Goal: Task Accomplishment & Management: Use online tool/utility

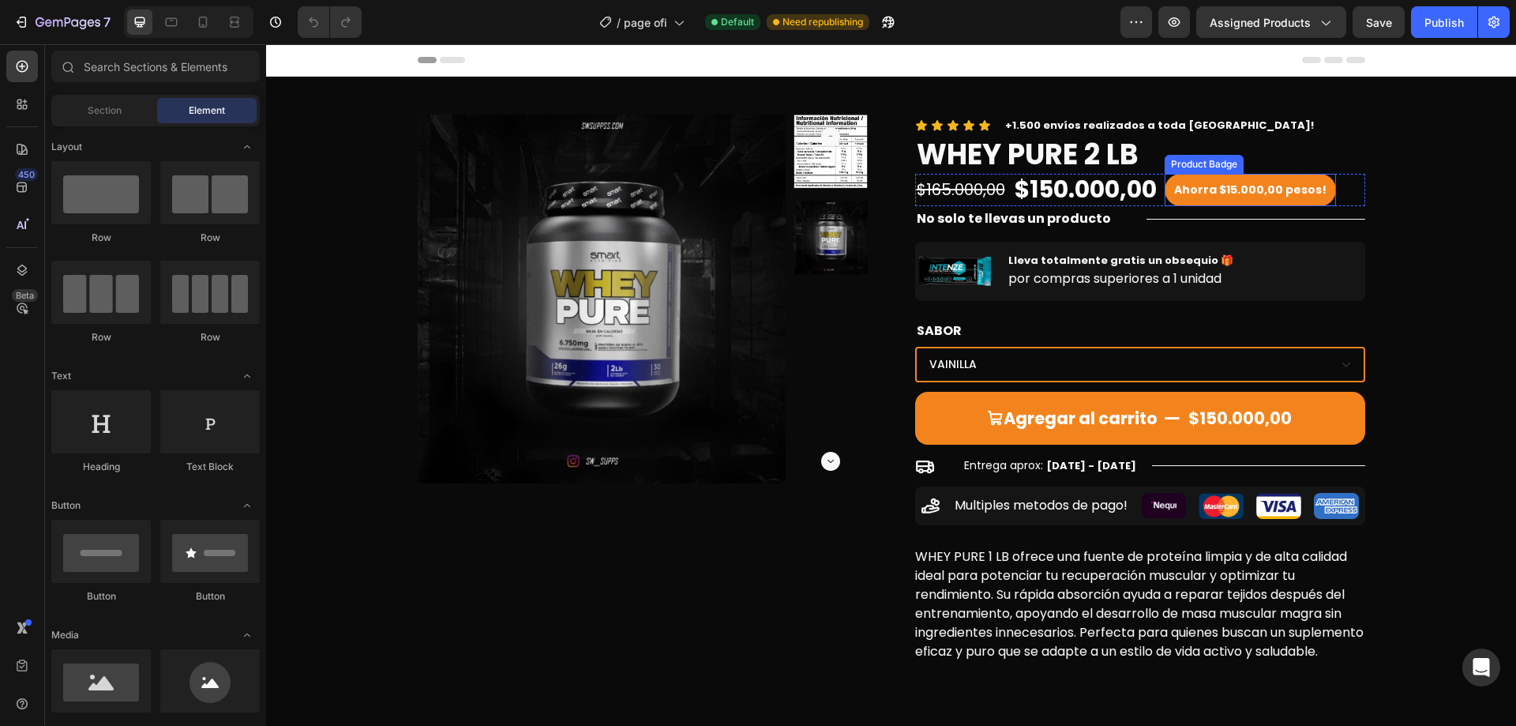
click at [1273, 178] on pre "Ahorra $15.000,00 pesos!" at bounding box center [1250, 190] width 171 height 32
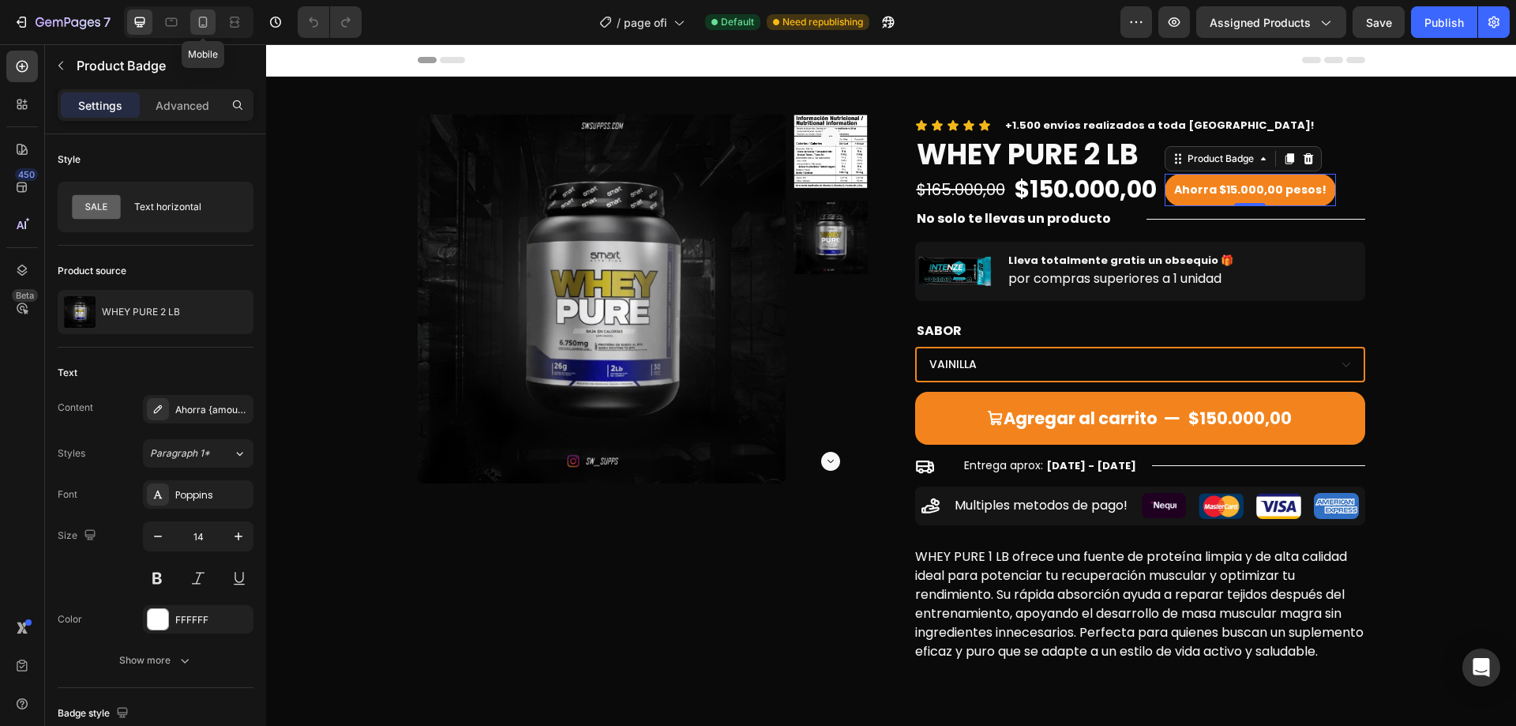
click at [201, 17] on icon at bounding box center [203, 22] width 9 height 11
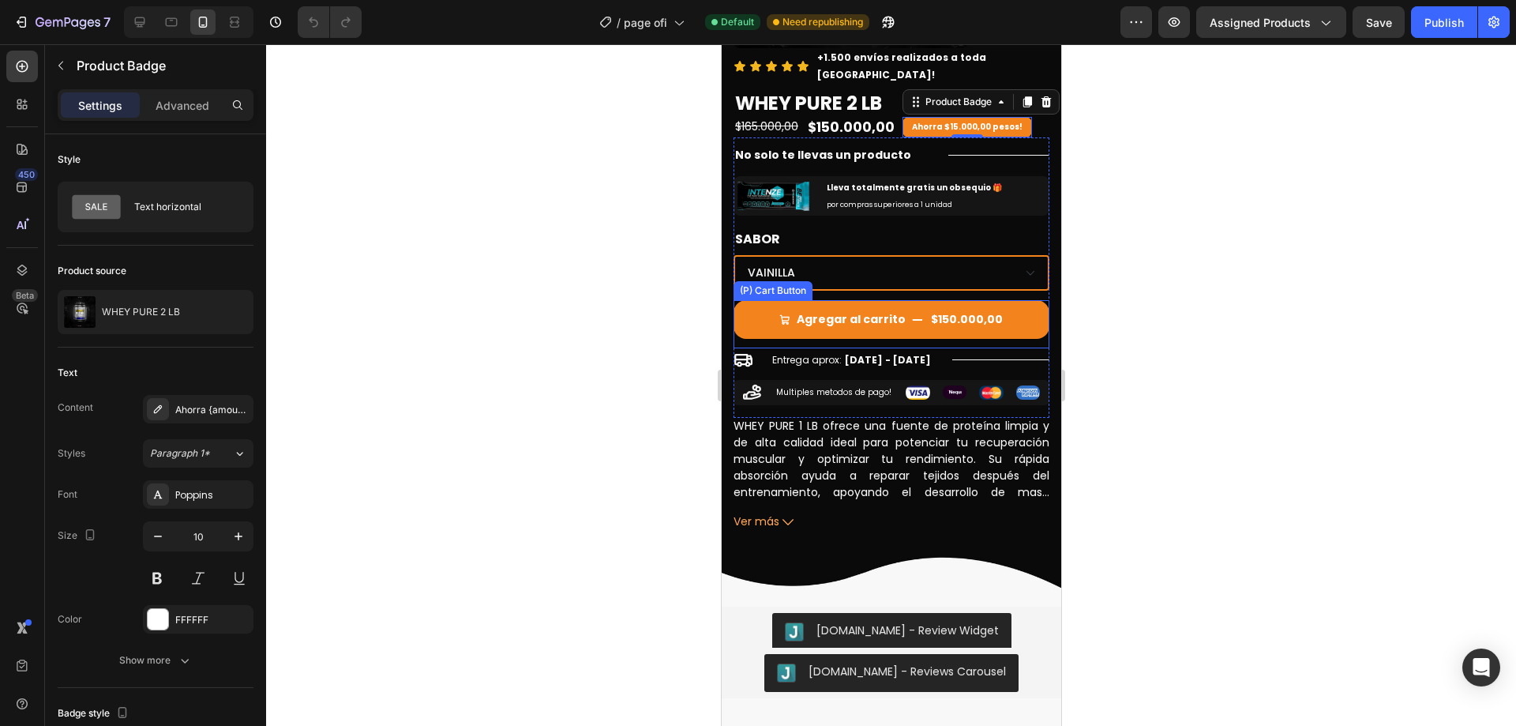
scroll to position [114, 0]
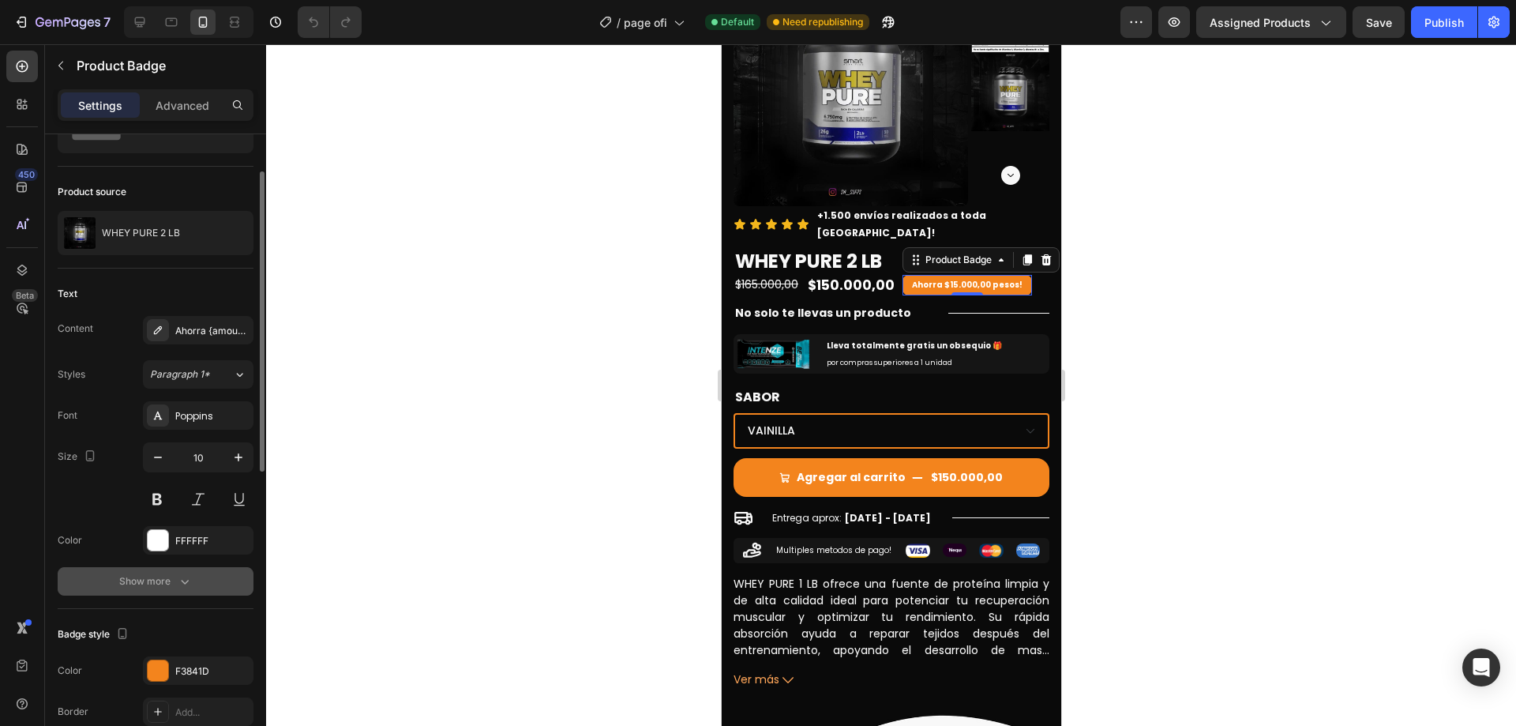
click at [189, 594] on button "Show more" at bounding box center [156, 581] width 196 height 28
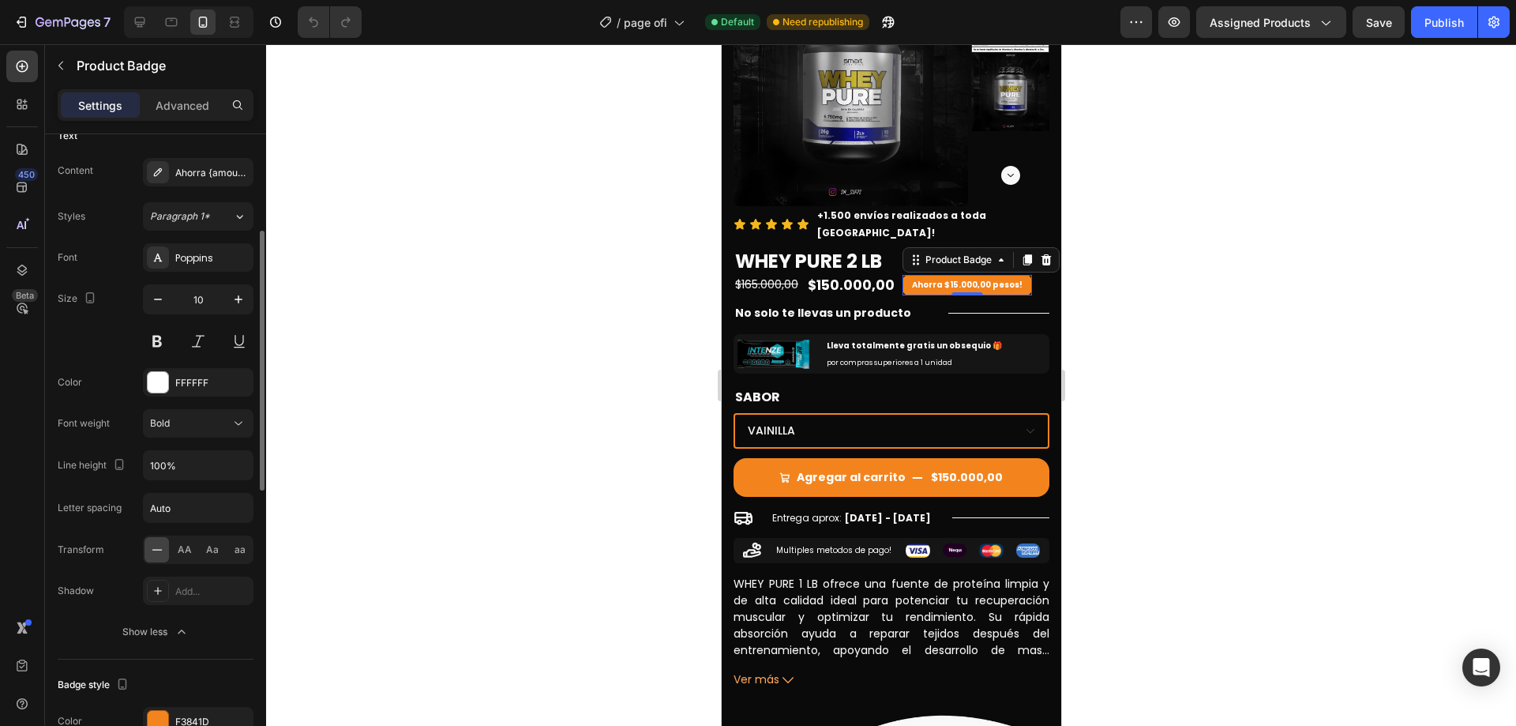
scroll to position [158, 0]
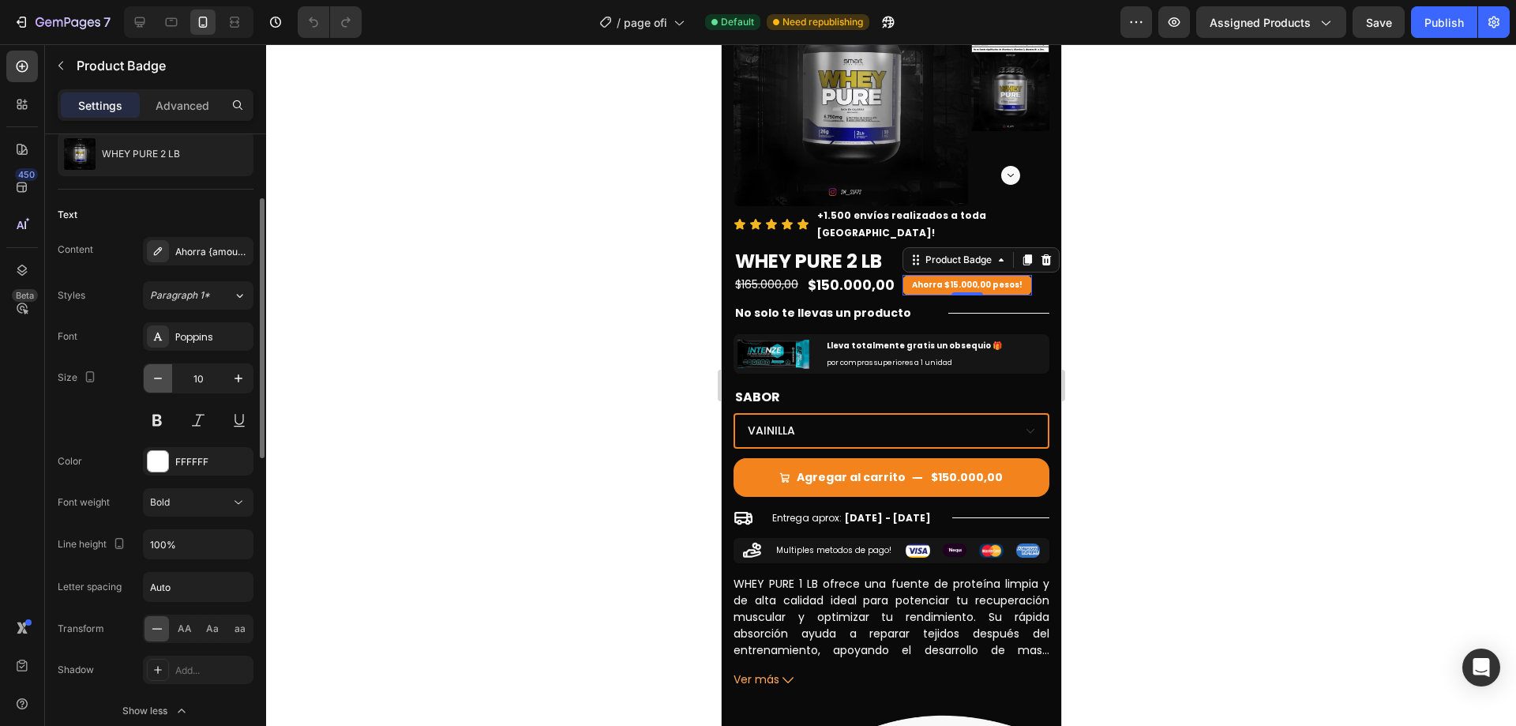
click at [156, 379] on icon "button" at bounding box center [158, 378] width 16 height 16
type input "8"
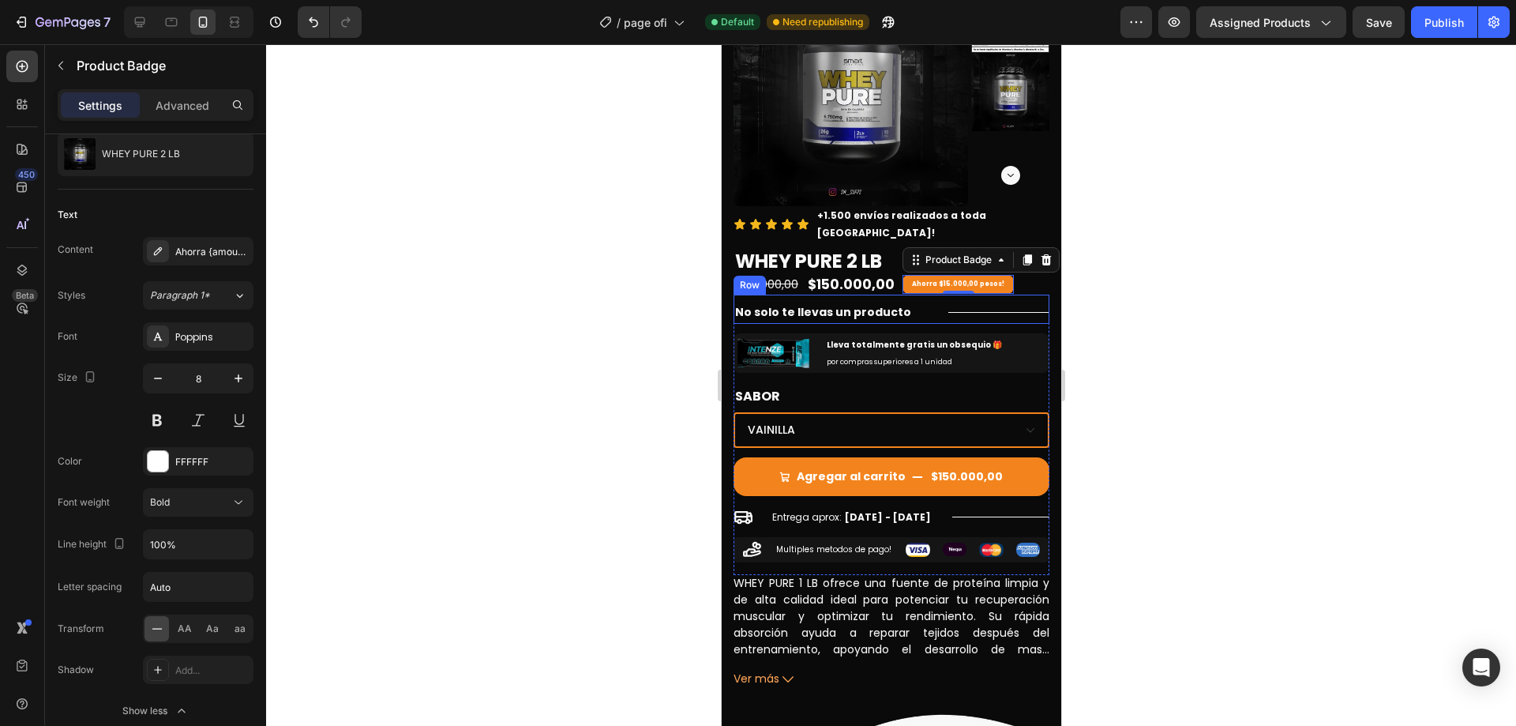
click at [1037, 278] on div "Product Images Icon Icon Icon Icon Icon Icon List +1.500 envíos realizados a to…" at bounding box center [890, 332] width 339 height 741
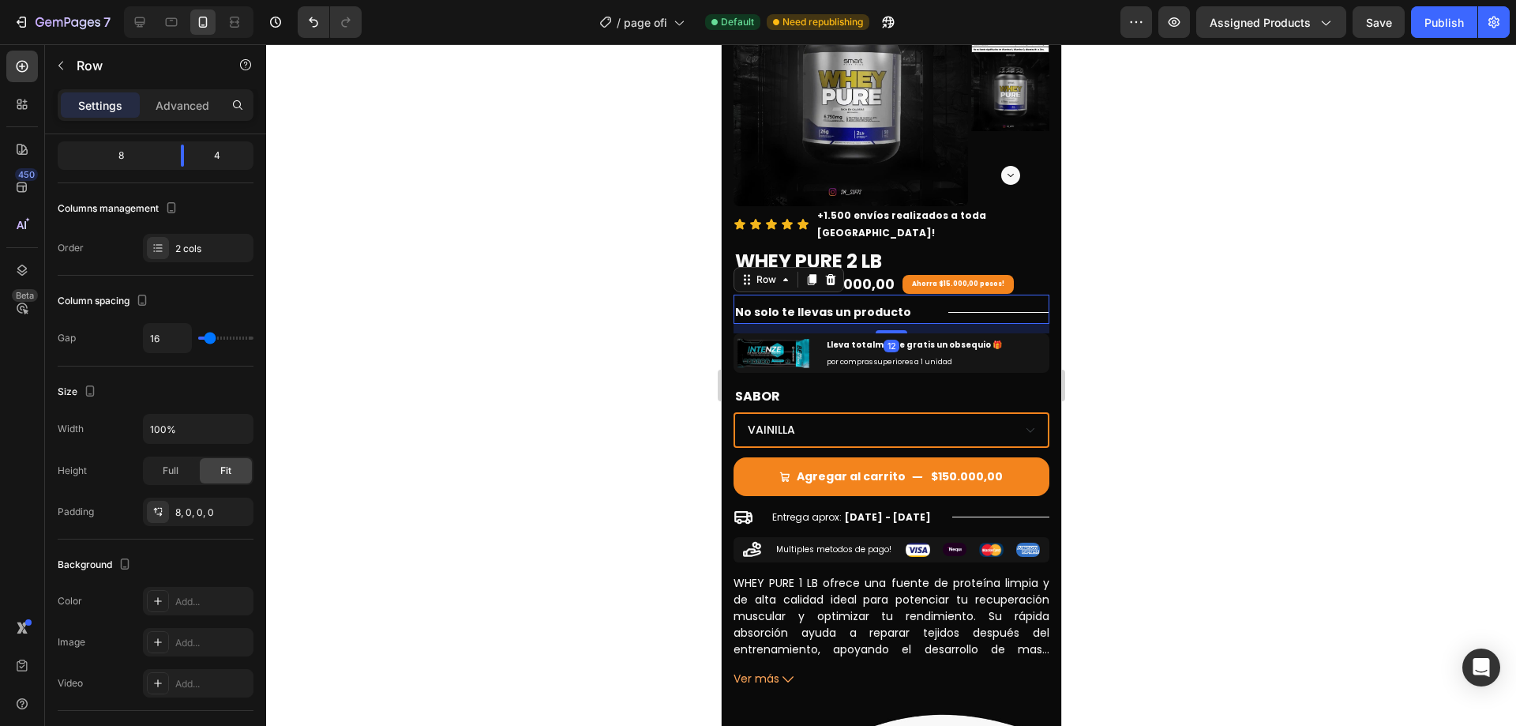
scroll to position [0, 0]
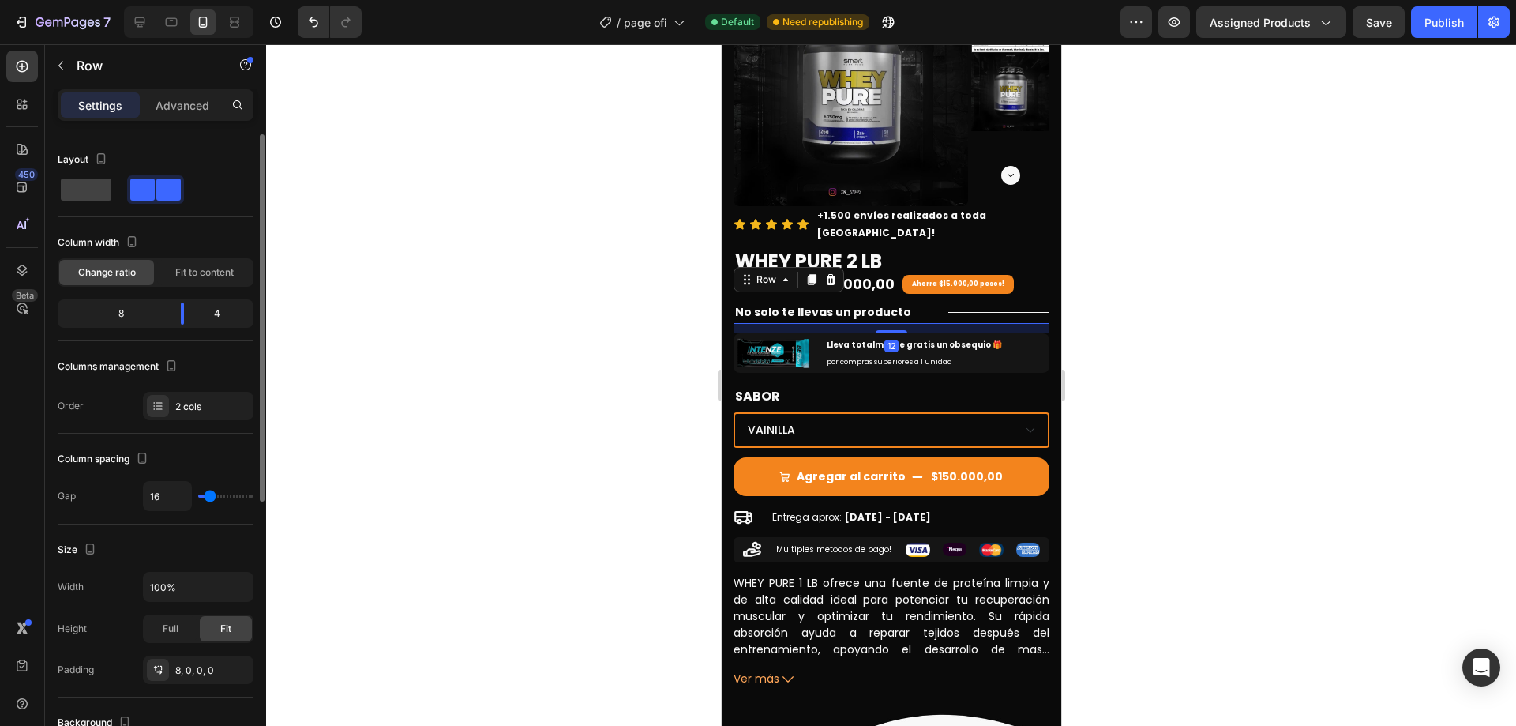
click at [1136, 283] on div at bounding box center [891, 384] width 1250 height 681
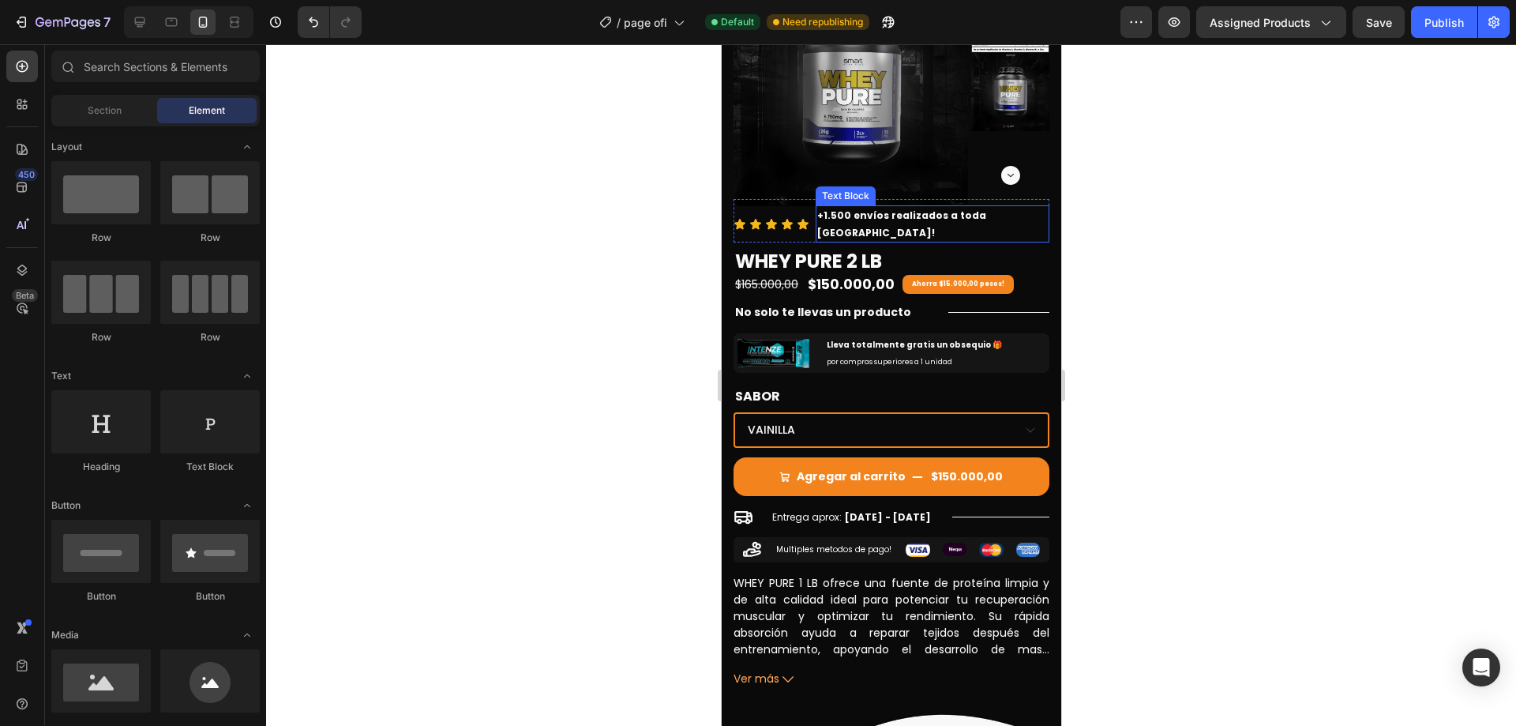
click at [1016, 212] on p "+1.500 envíos realizados a toda [GEOGRAPHIC_DATA]!" at bounding box center [931, 224] width 231 height 34
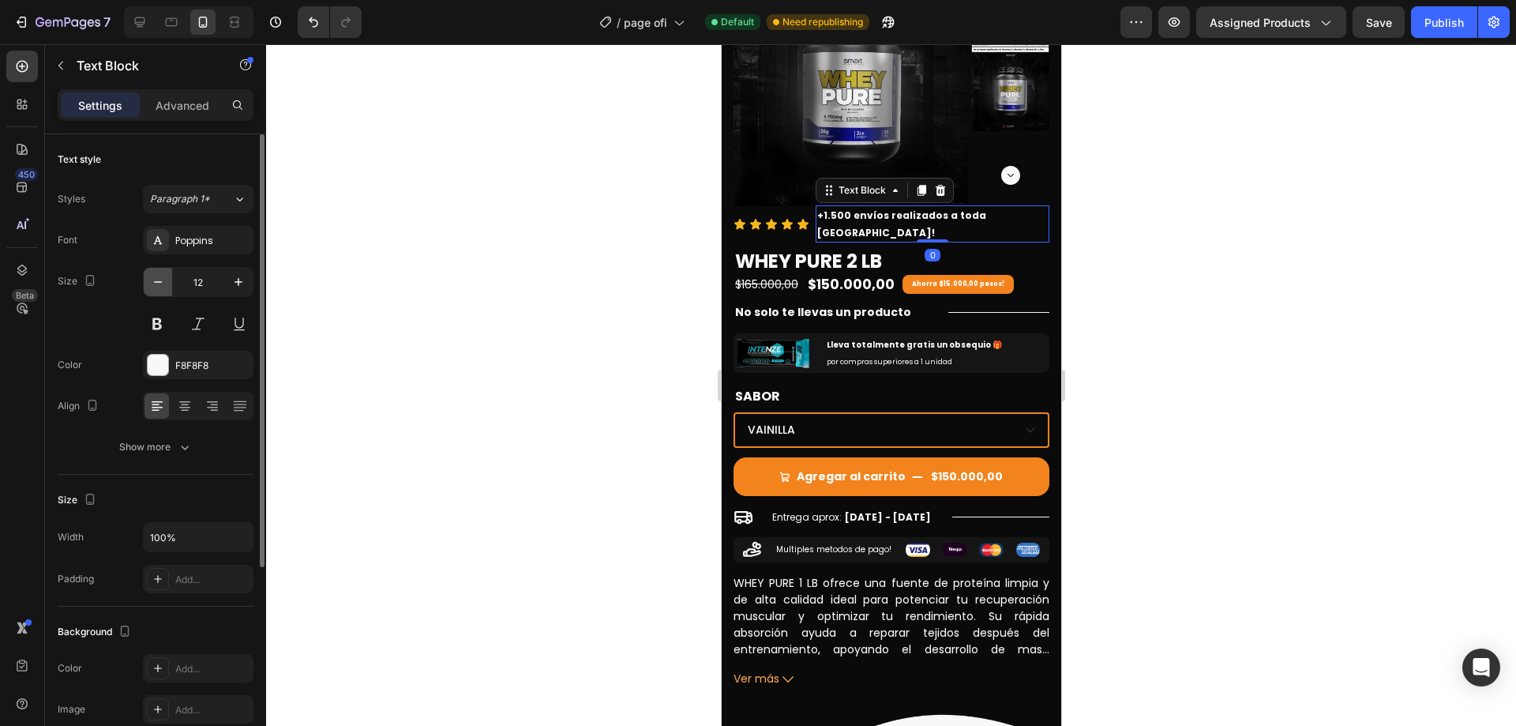
click at [160, 284] on icon "button" at bounding box center [158, 282] width 16 height 16
click at [161, 284] on icon "button" at bounding box center [158, 282] width 16 height 16
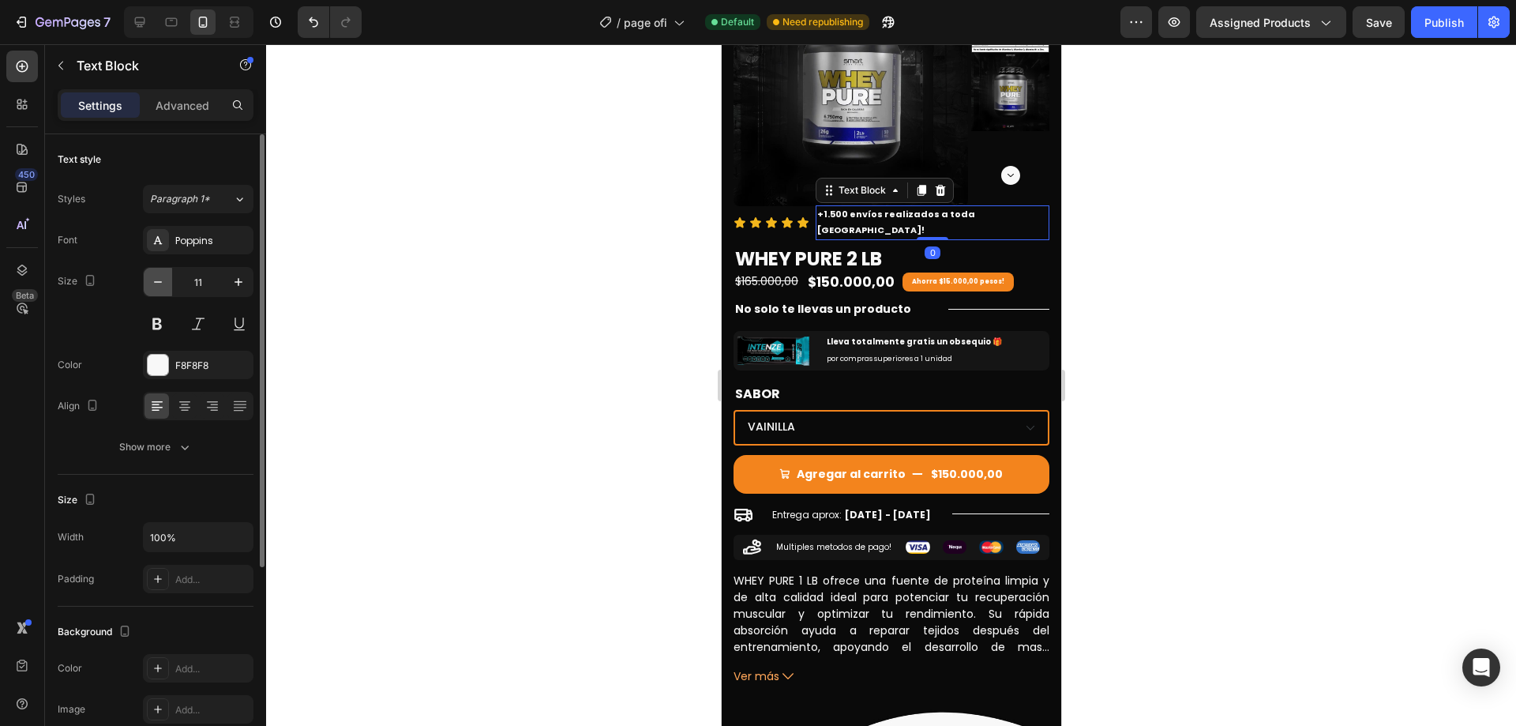
type input "10"
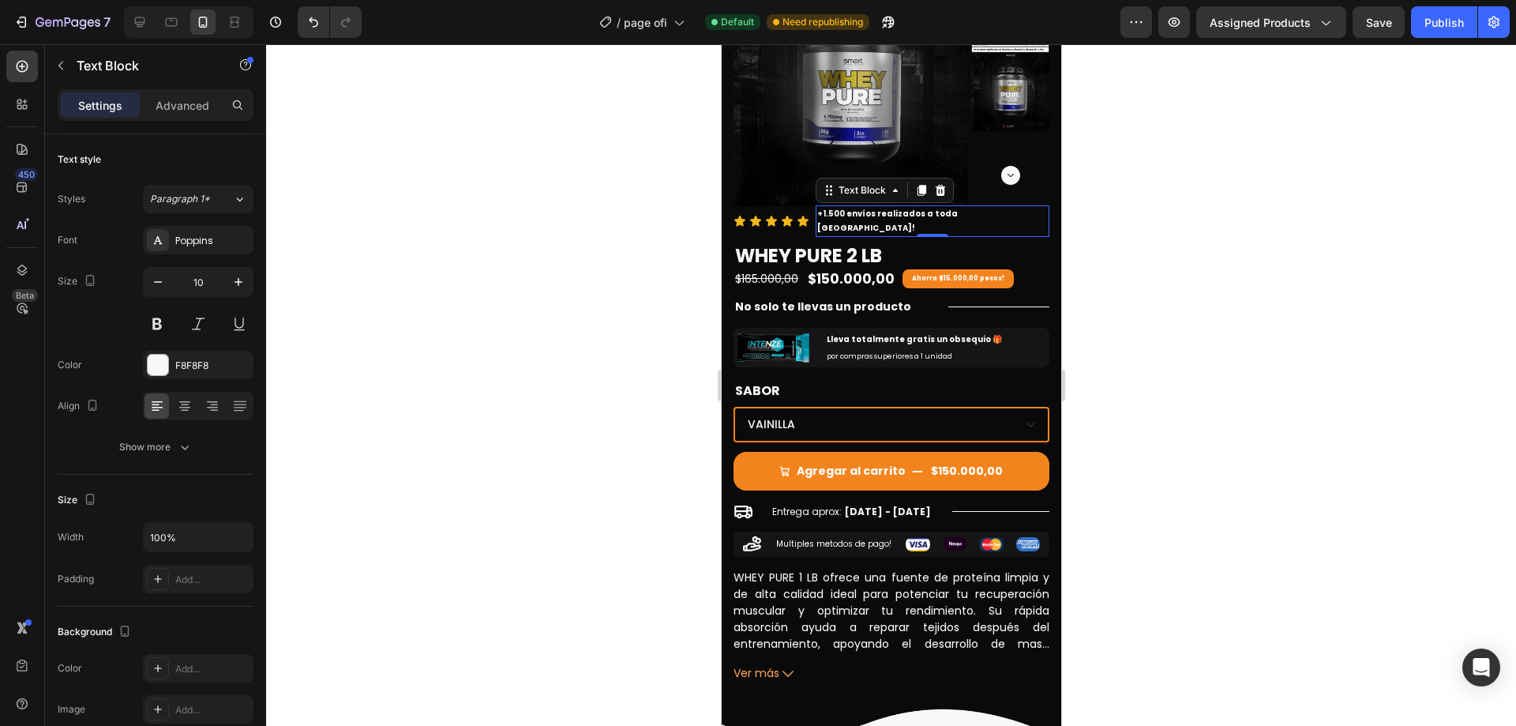
click at [1090, 321] on div at bounding box center [891, 384] width 1250 height 681
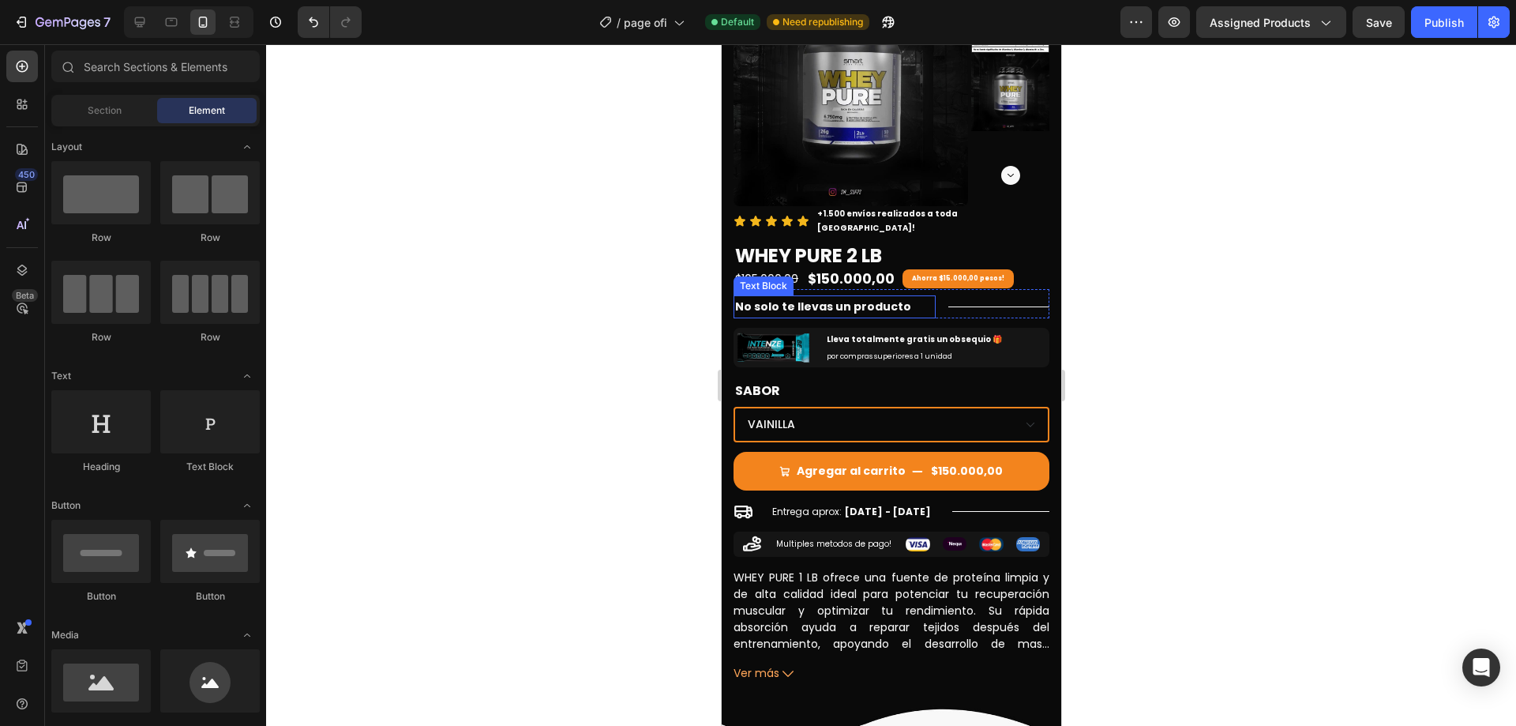
click at [867, 297] on p "No solo te llevas un producto" at bounding box center [833, 307] width 199 height 20
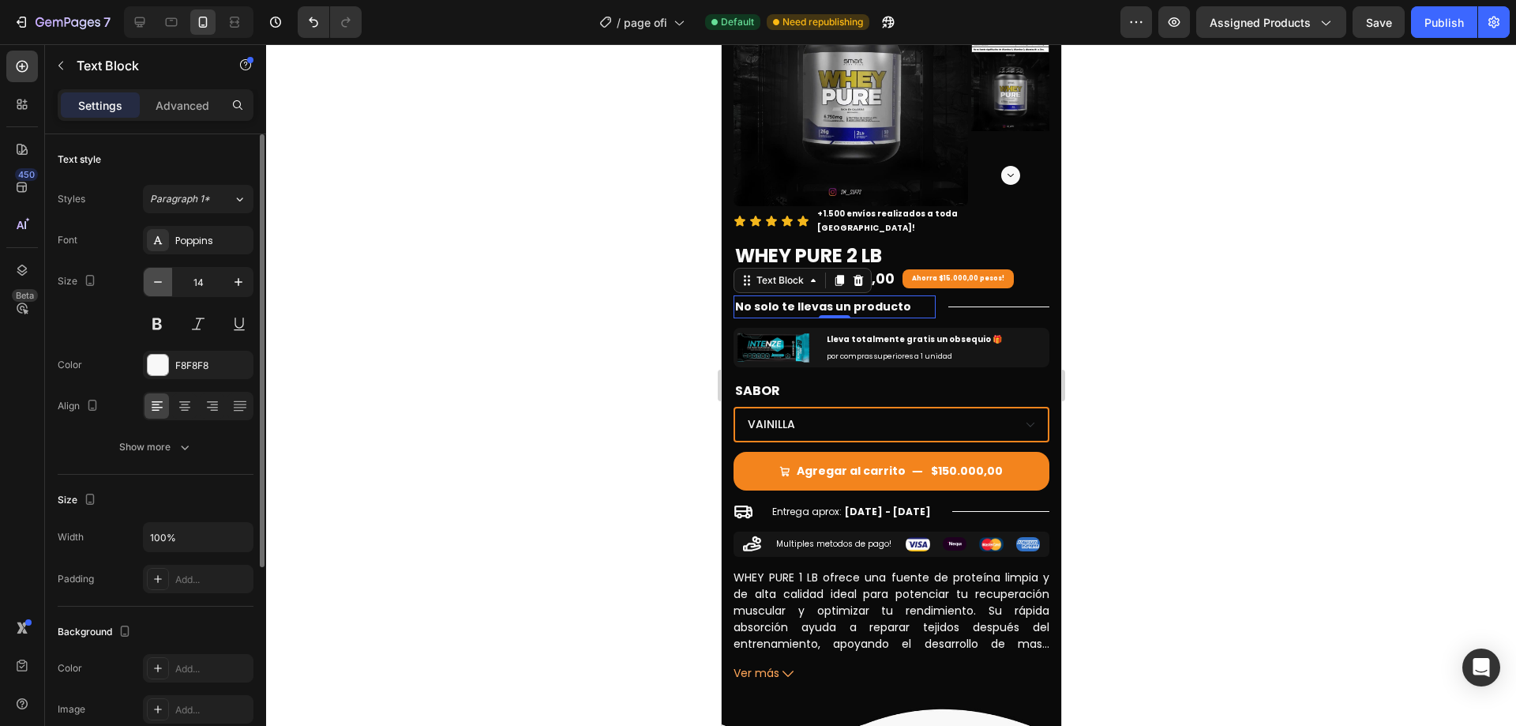
click at [158, 279] on icon "button" at bounding box center [158, 282] width 16 height 16
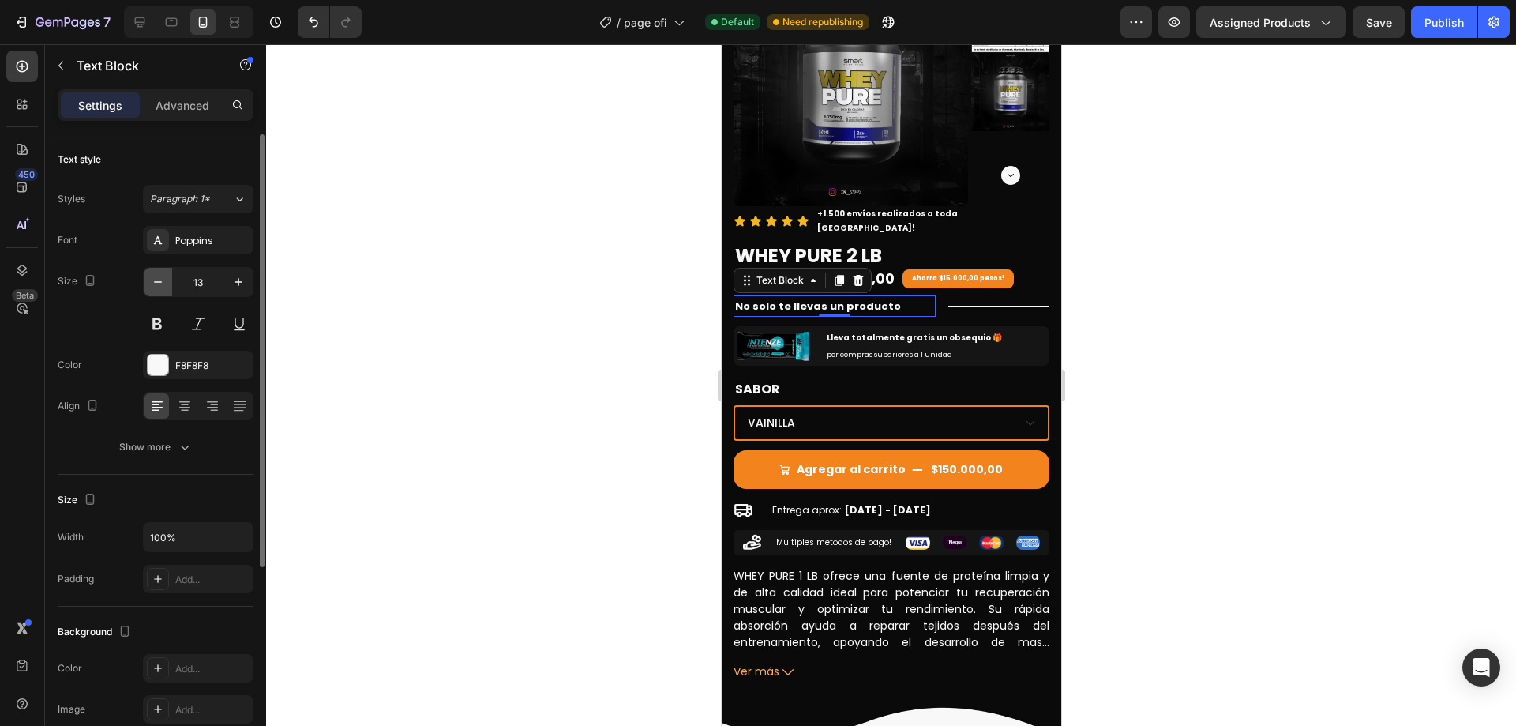
click at [158, 279] on icon "button" at bounding box center [158, 282] width 16 height 16
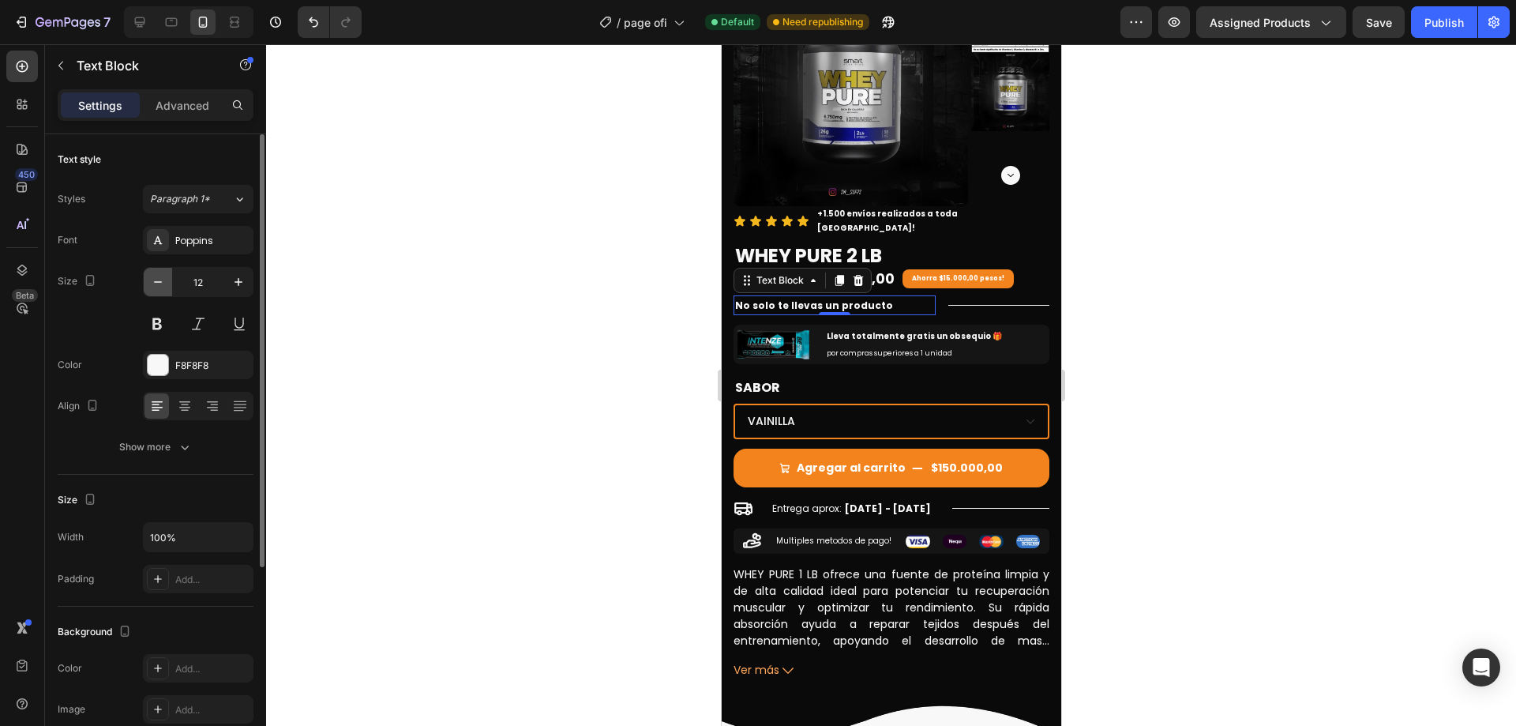
click at [158, 279] on icon "button" at bounding box center [158, 282] width 16 height 16
type input "10"
click at [1105, 328] on div at bounding box center [891, 384] width 1250 height 681
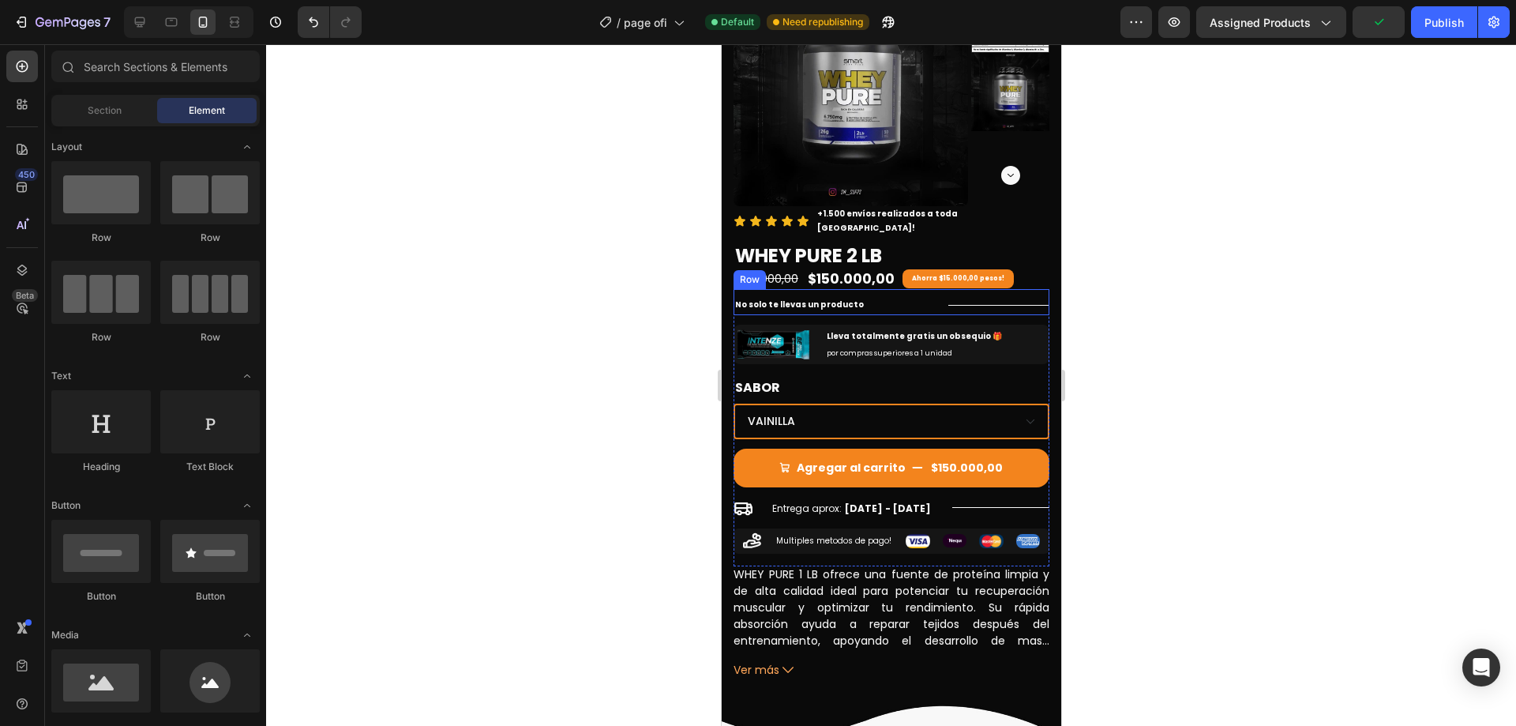
click at [931, 294] on div "No solo te llevas un producto Text Block Title Line Row" at bounding box center [891, 302] width 316 height 26
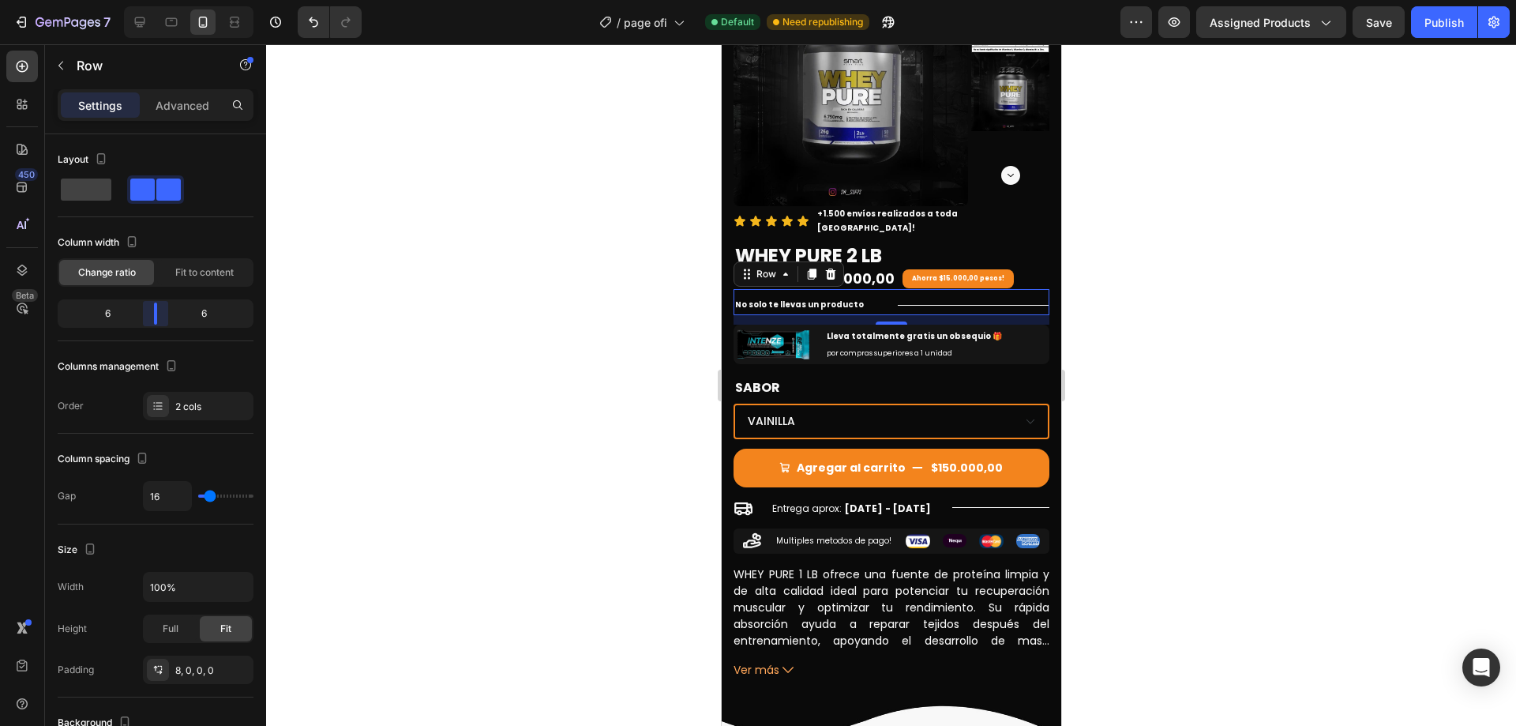
drag, startPoint x: 180, startPoint y: 314, endPoint x: 152, endPoint y: 313, distance: 27.6
click at [152, 0] on body "7 Version history / page ofi Default Need republishing Preview Assigned Product…" at bounding box center [758, 0] width 1516 height 0
click at [1299, 354] on div at bounding box center [891, 384] width 1250 height 681
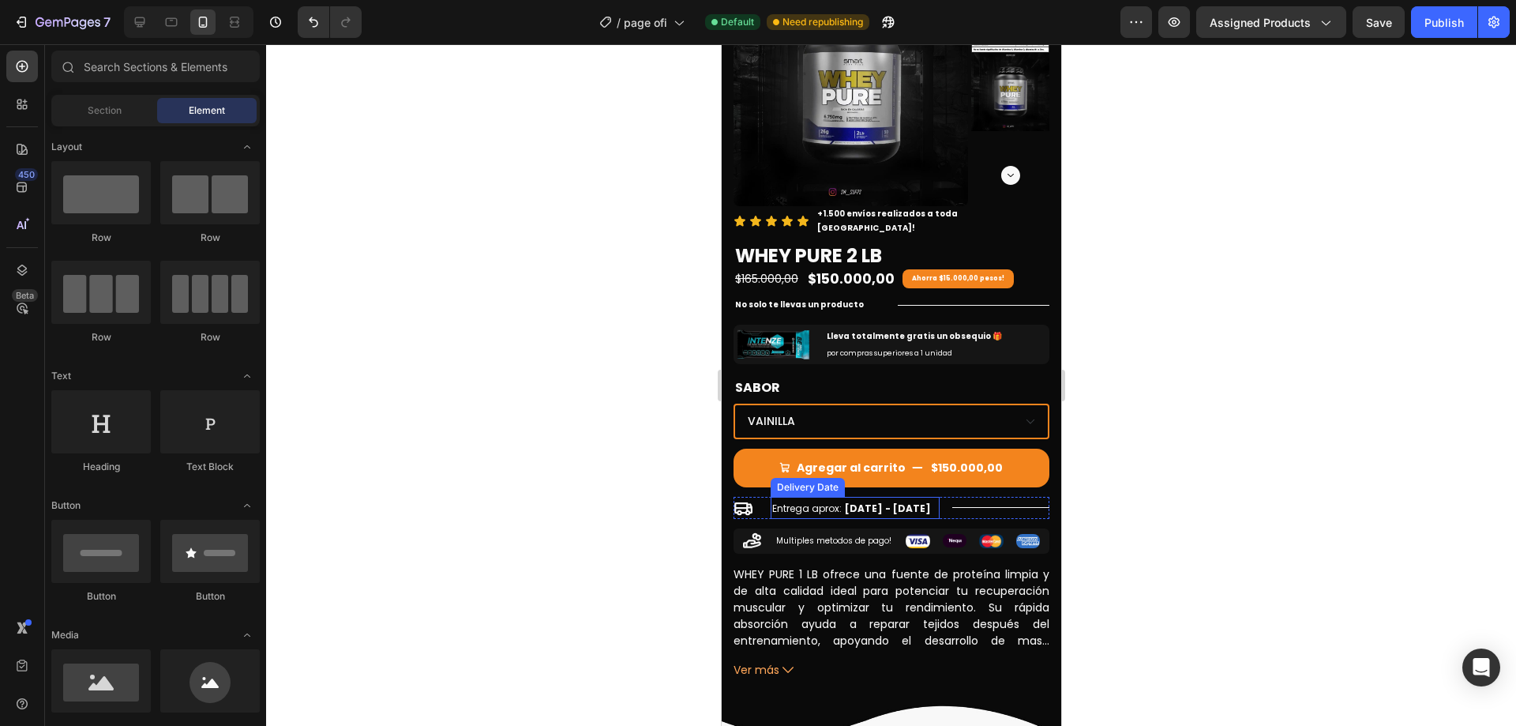
click at [887, 501] on span "[DATE] - [DATE]" at bounding box center [887, 507] width 86 height 13
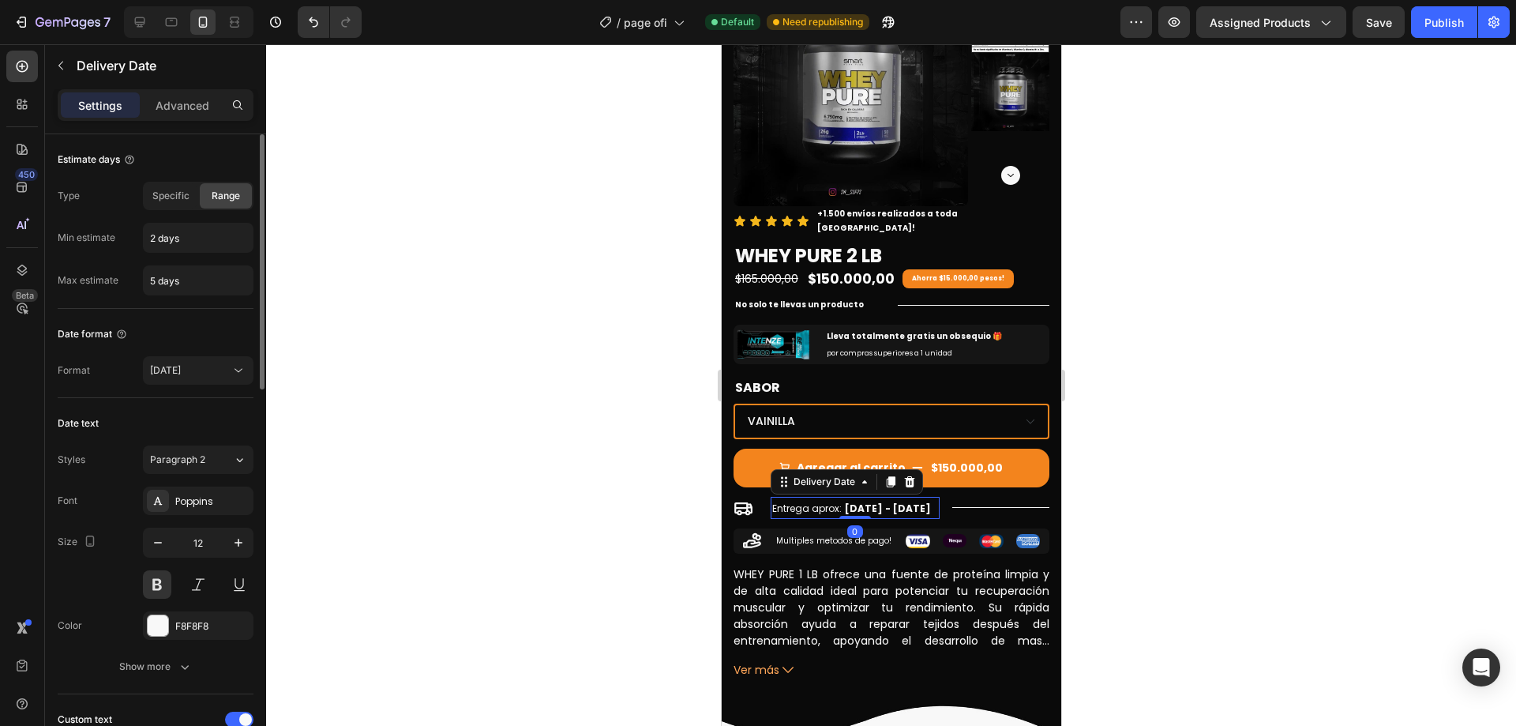
scroll to position [79, 0]
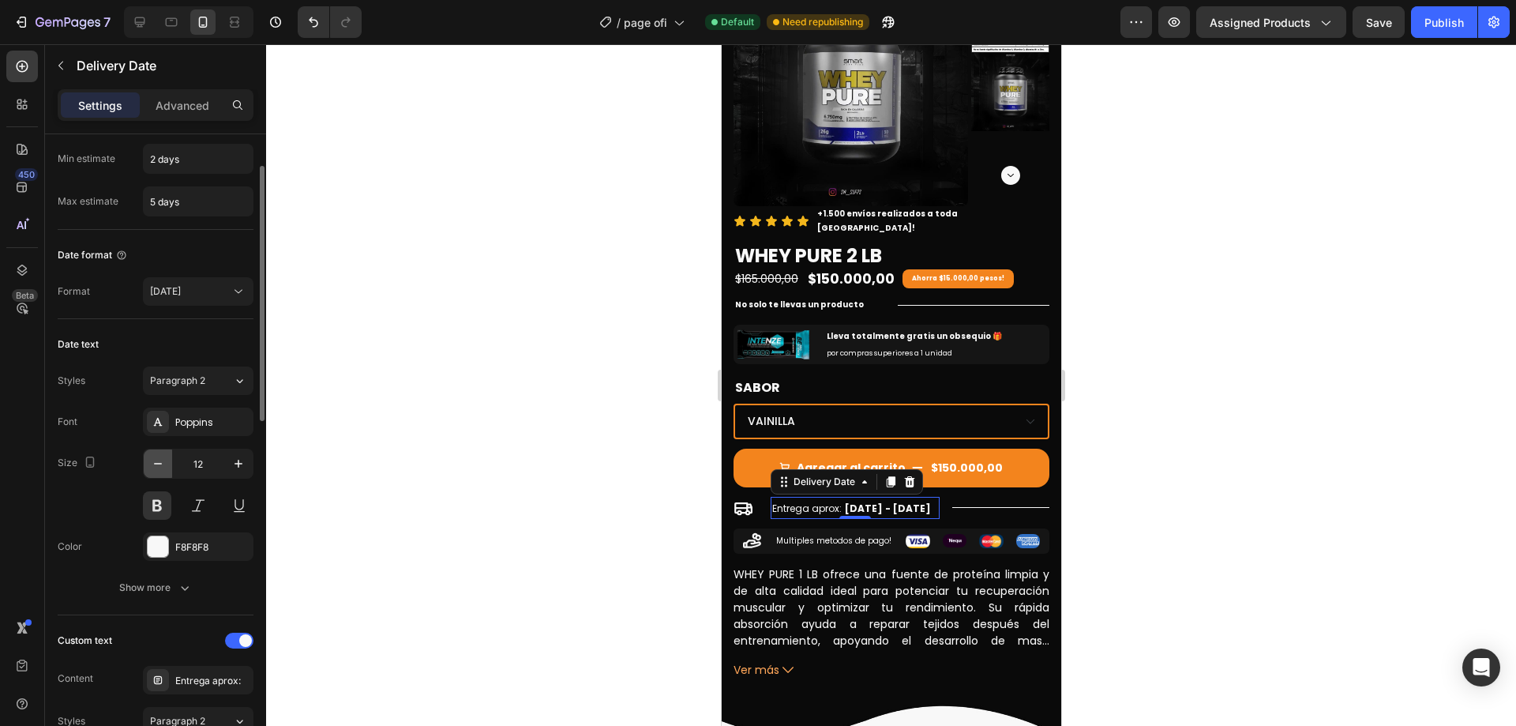
click at [156, 468] on icon "button" at bounding box center [158, 464] width 16 height 16
type input "10"
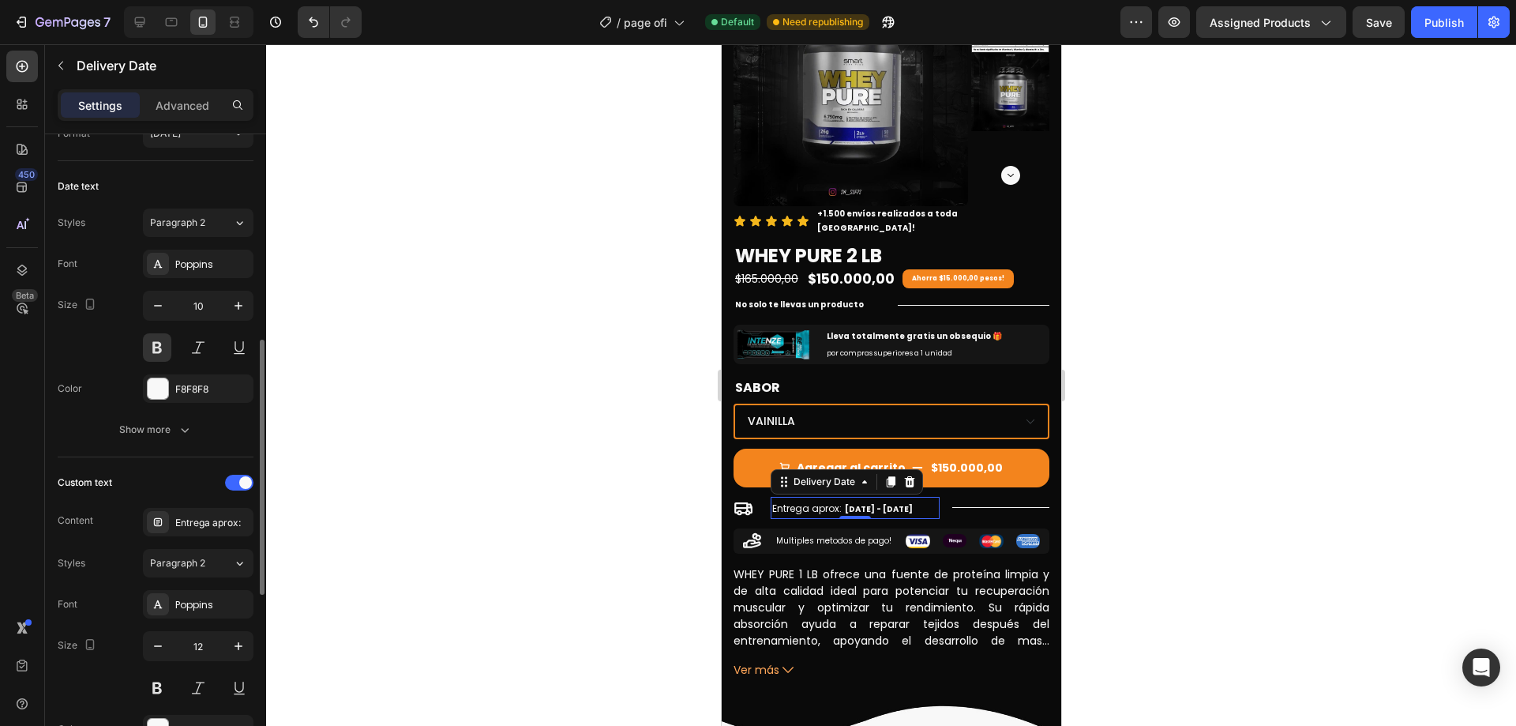
scroll to position [316, 0]
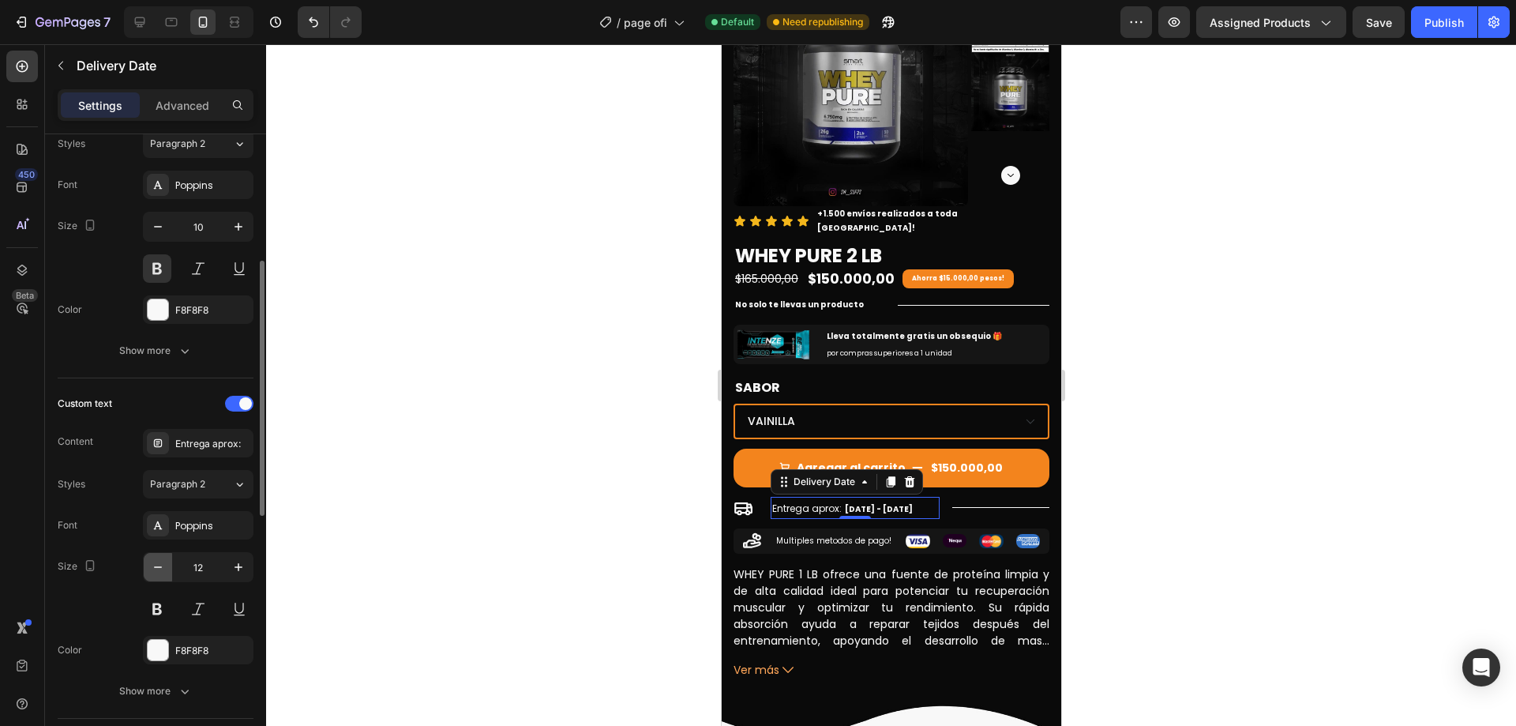
click at [162, 557] on button "button" at bounding box center [158, 567] width 28 height 28
type input "10"
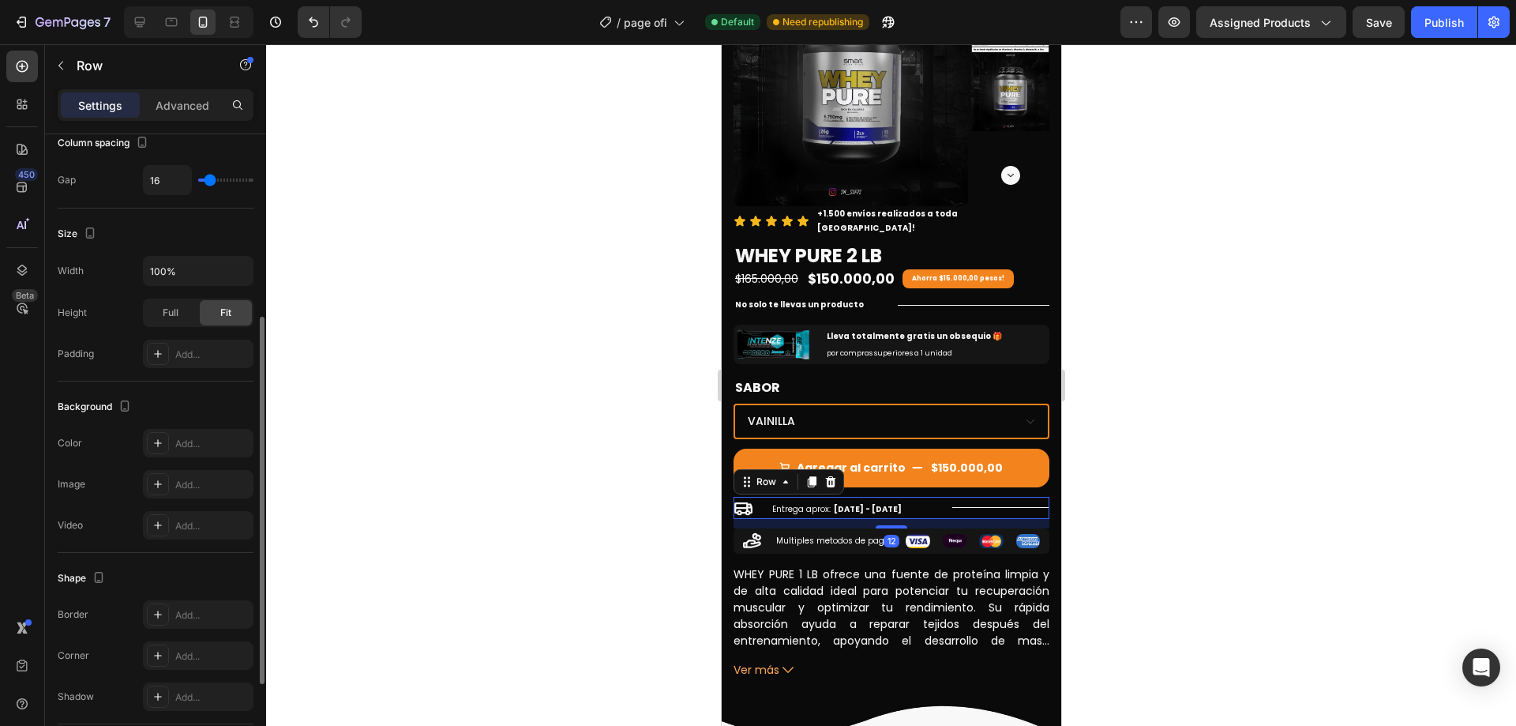
click at [933, 499] on div "Icon Entrega aprox: [DATE] - [DATE] Delivery Date Title Line Row 12" at bounding box center [891, 508] width 316 height 22
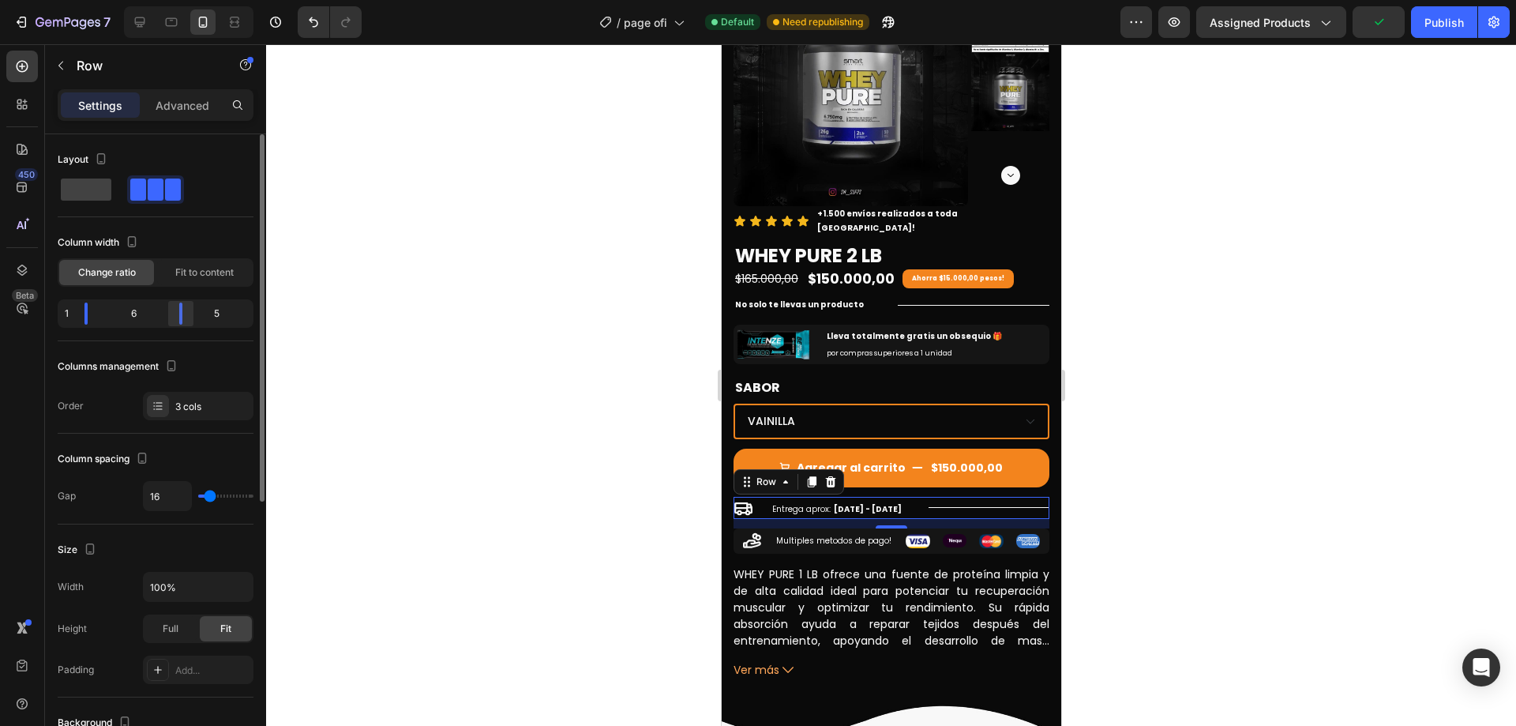
drag, startPoint x: 190, startPoint y: 318, endPoint x: 180, endPoint y: 321, distance: 10.5
click at [173, 0] on body "7 Version history / page ofi Default Need republishing Preview Assigned Product…" at bounding box center [758, 0] width 1516 height 0
click at [178, 0] on body "7 Version history / page ofi Default Need republishing Preview Assigned Product…" at bounding box center [758, 0] width 1516 height 0
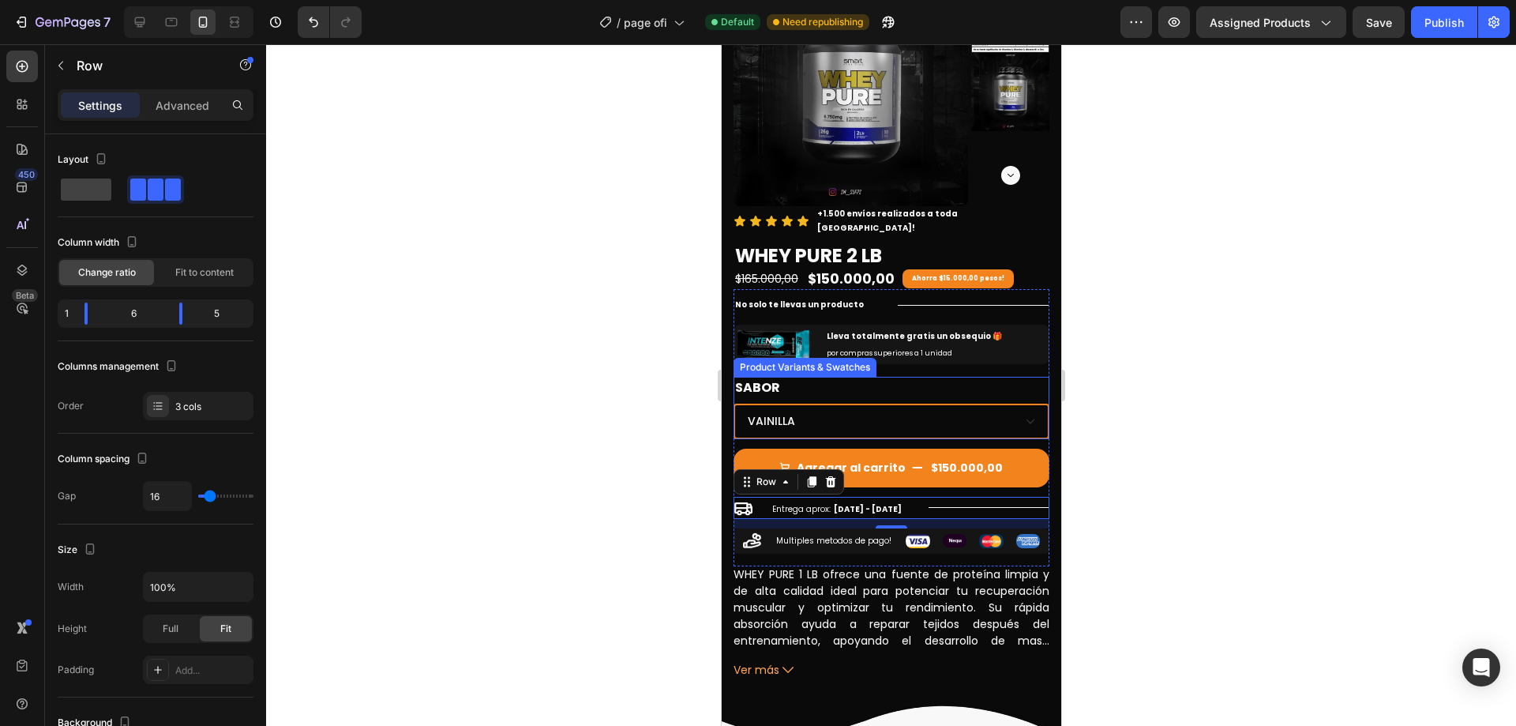
click at [1337, 372] on div at bounding box center [891, 384] width 1250 height 681
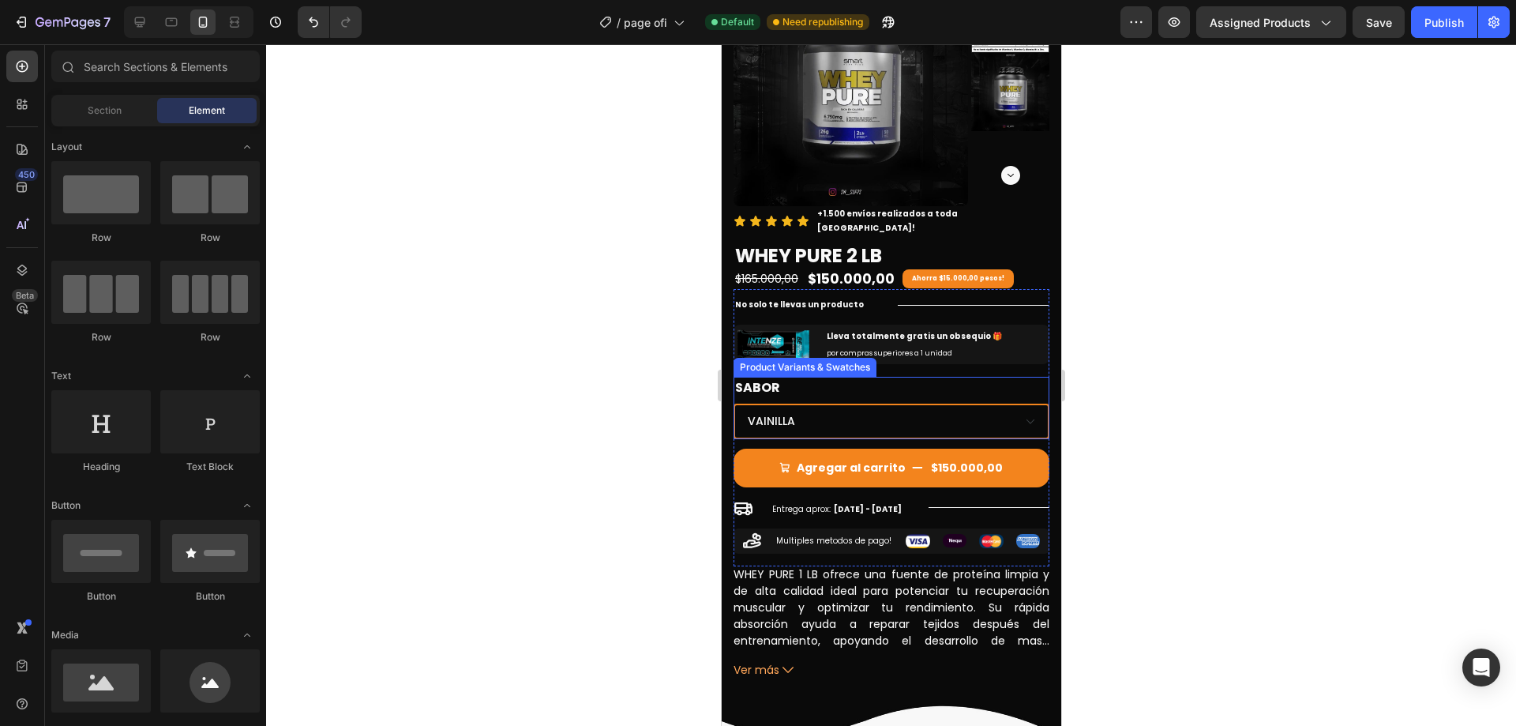
click at [758, 377] on legend "SABOR" at bounding box center [757, 388] width 48 height 22
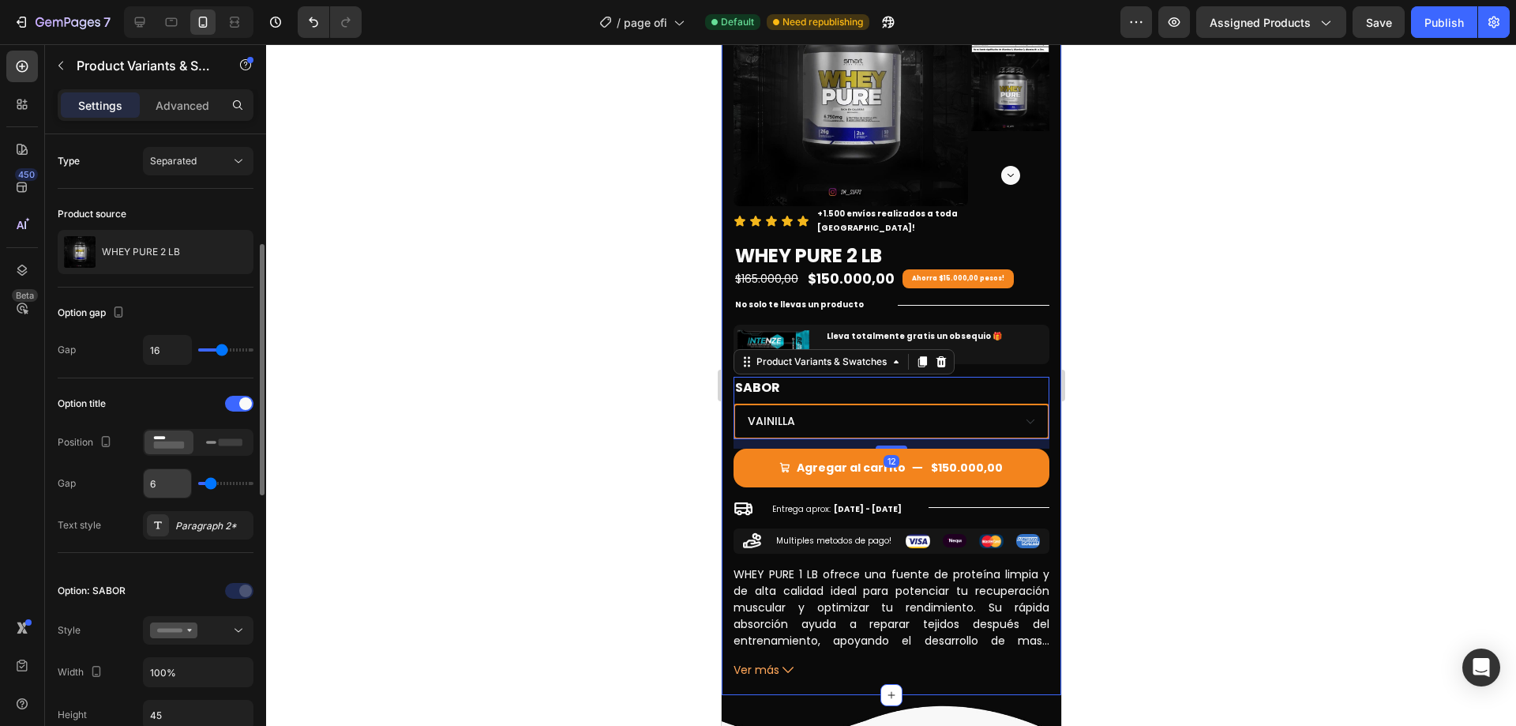
scroll to position [79, 0]
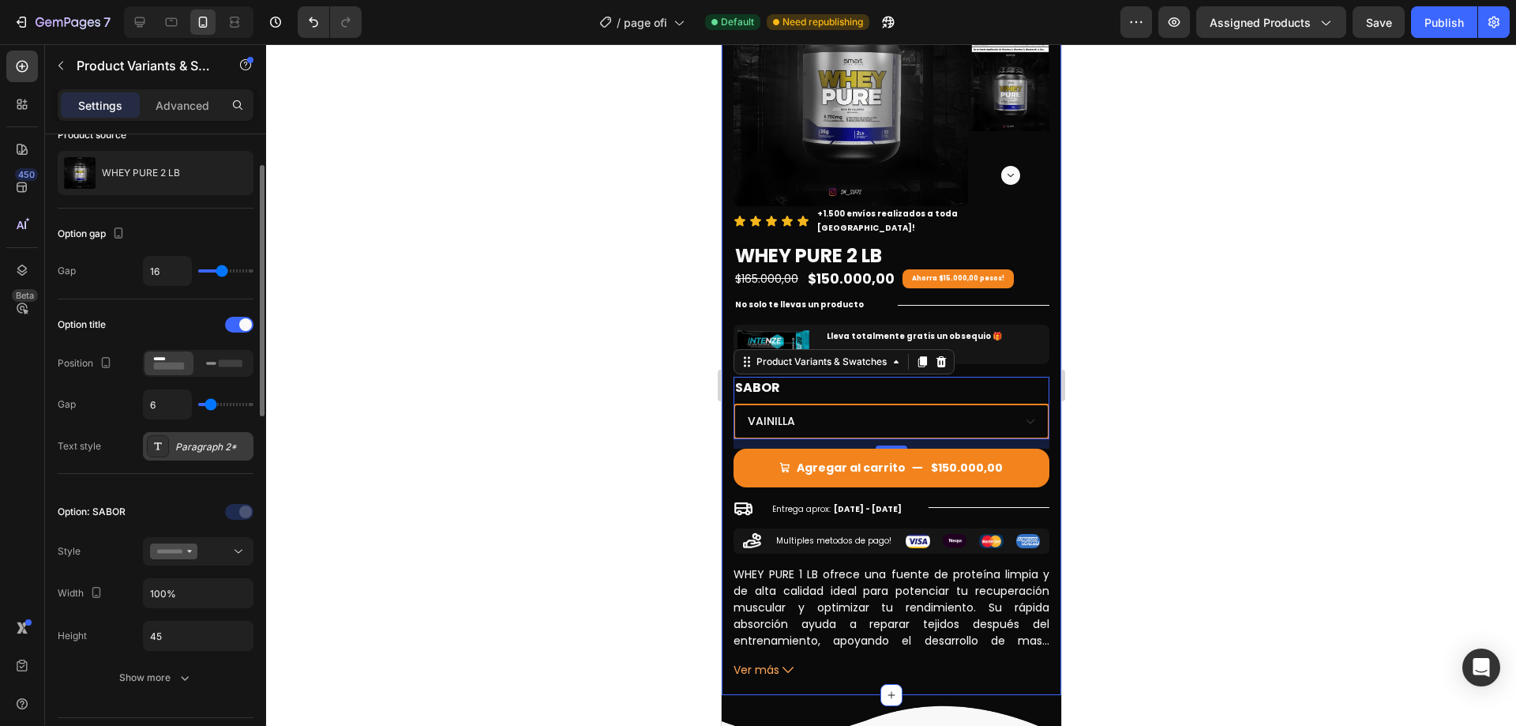
click at [227, 444] on div "Paragraph 2*" at bounding box center [212, 447] width 74 height 14
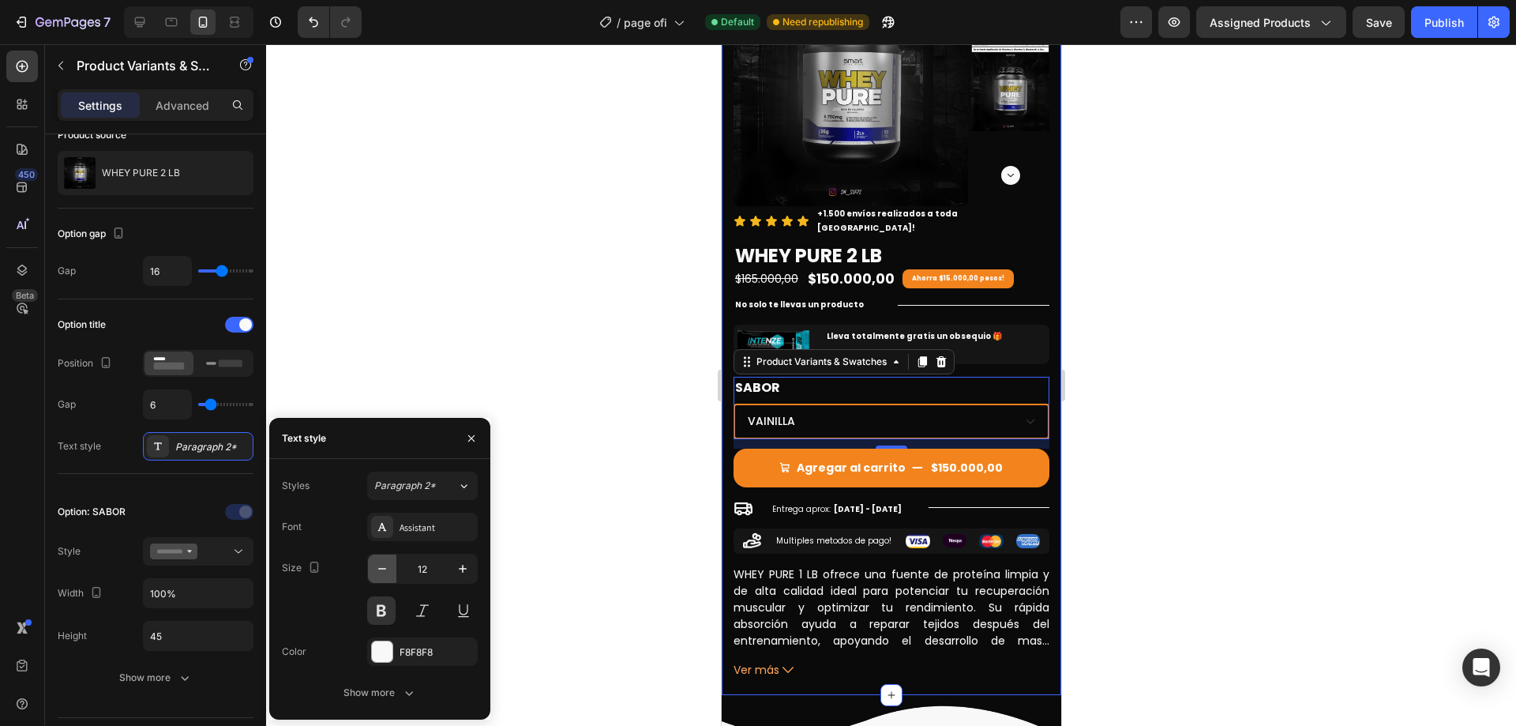
click at [377, 561] on icon "button" at bounding box center [382, 569] width 16 height 16
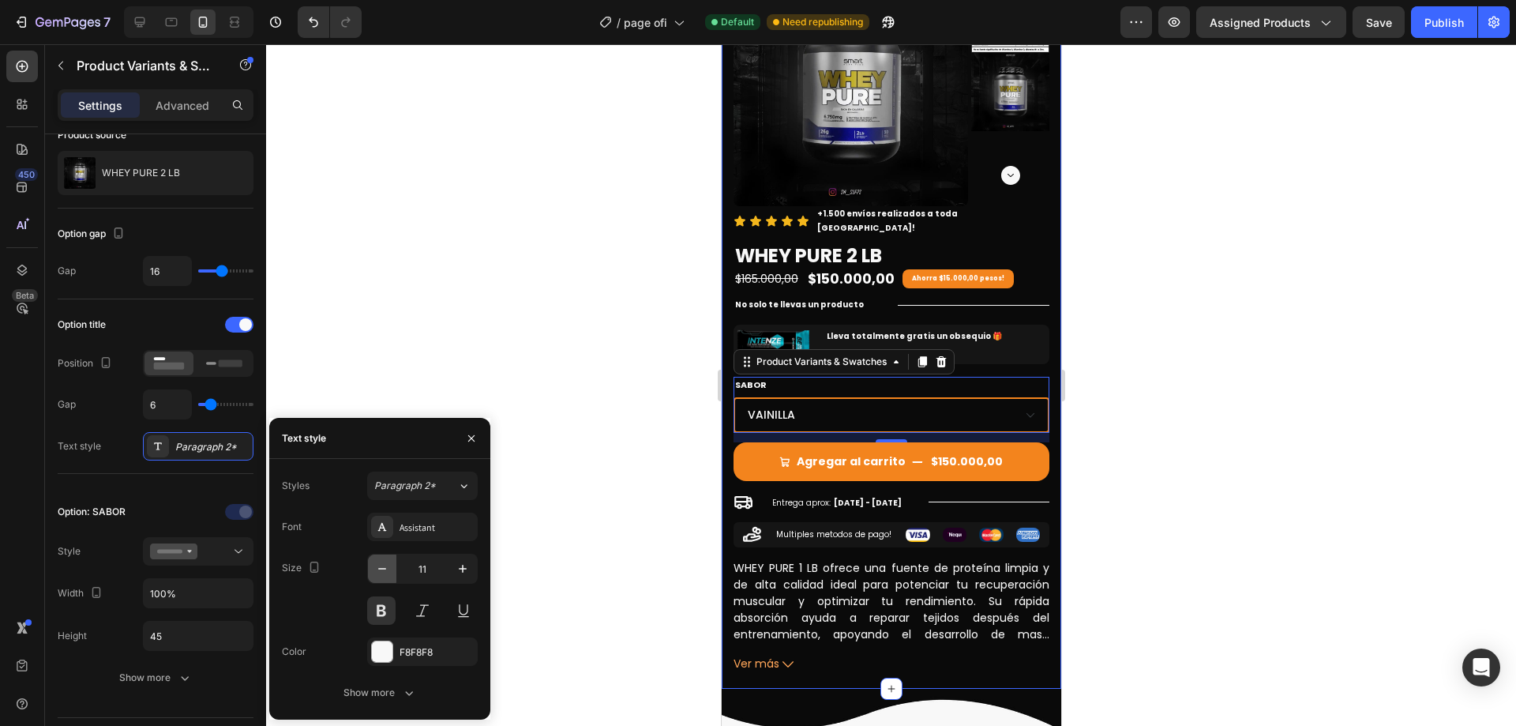
click at [372, 564] on button "button" at bounding box center [382, 568] width 28 height 28
type input "10"
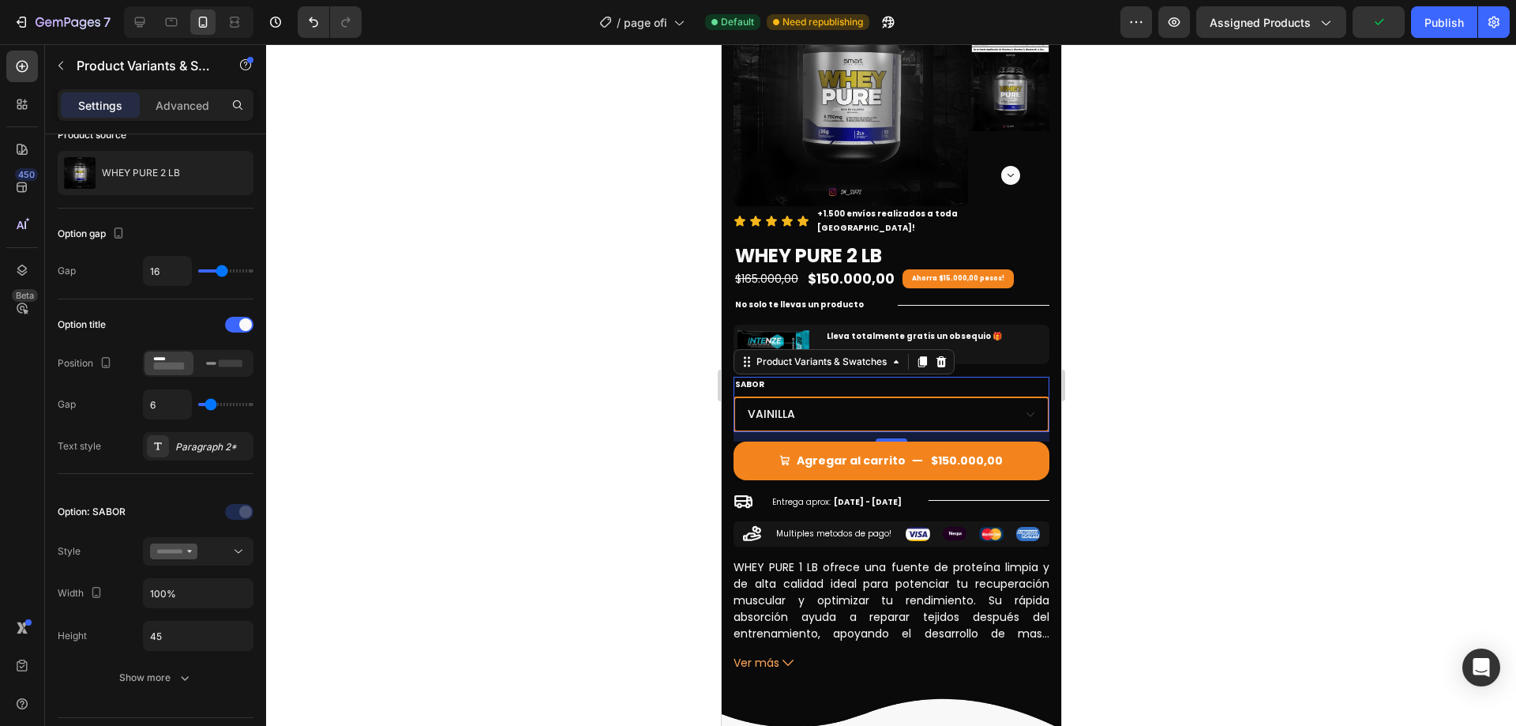
click at [1242, 343] on div at bounding box center [891, 384] width 1250 height 681
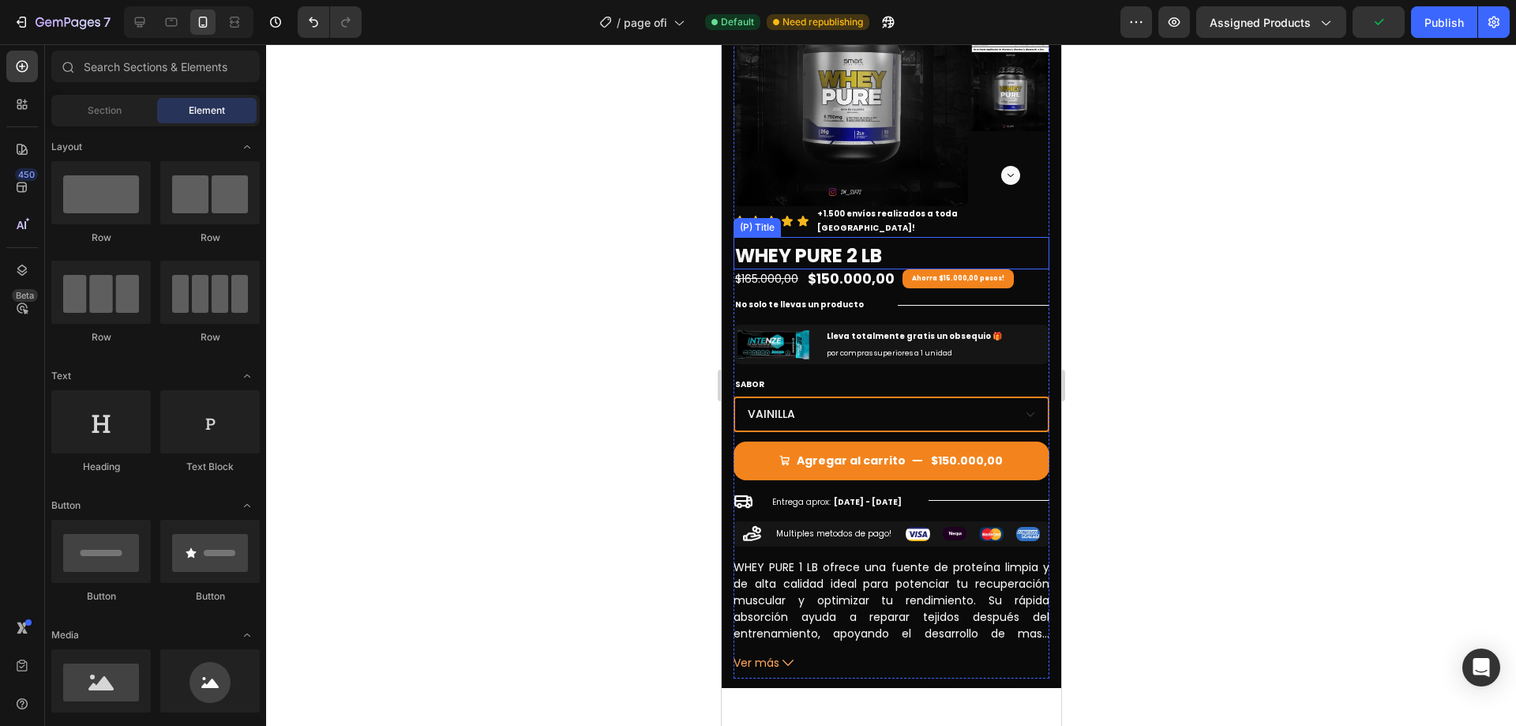
scroll to position [0, 0]
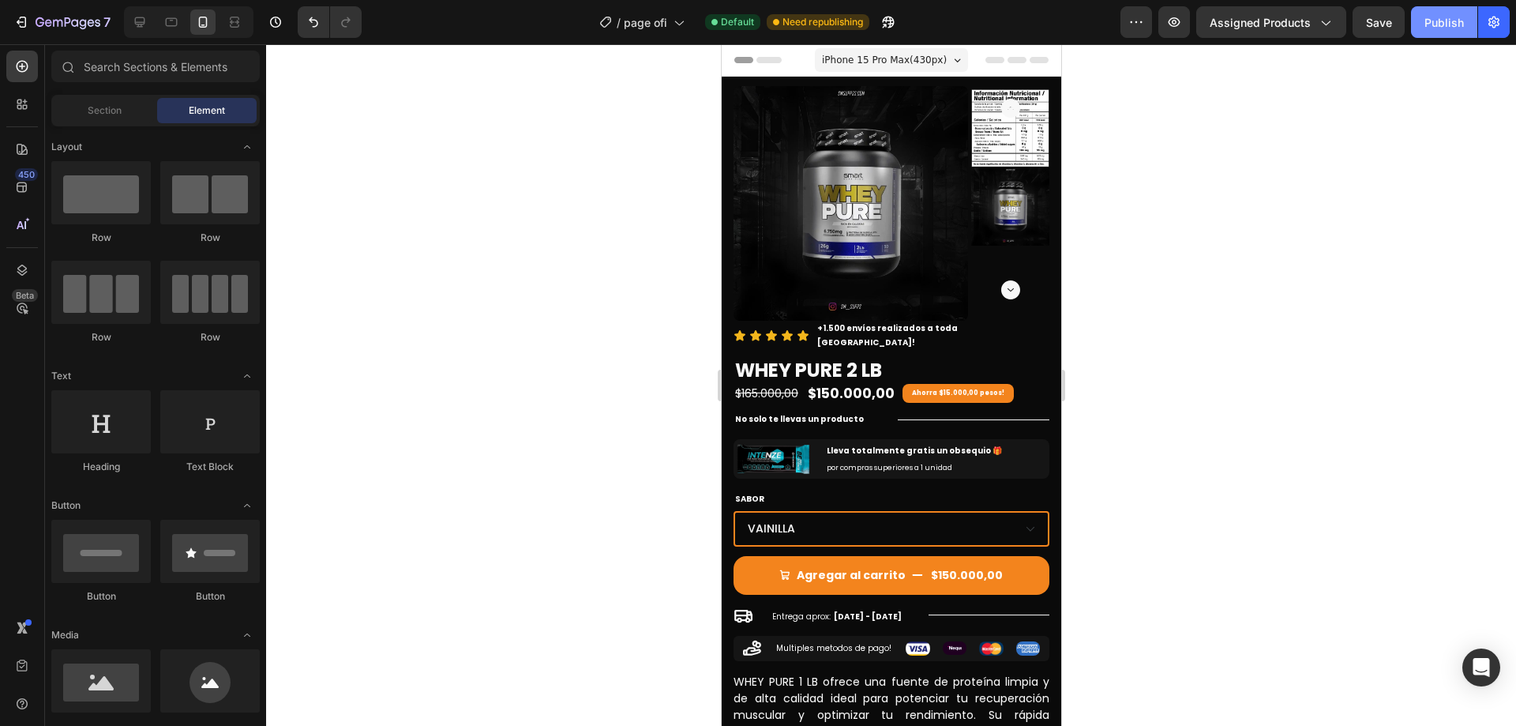
click at [1423, 37] on button "Publish" at bounding box center [1444, 22] width 66 height 32
